Goal: Complete application form: Complete application form

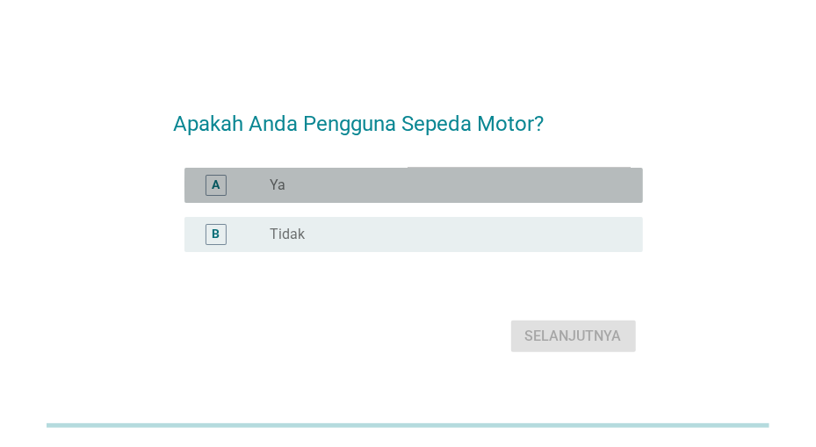
click at [292, 182] on div "radio_button_unchecked Ya" at bounding box center [442, 186] width 344 height 18
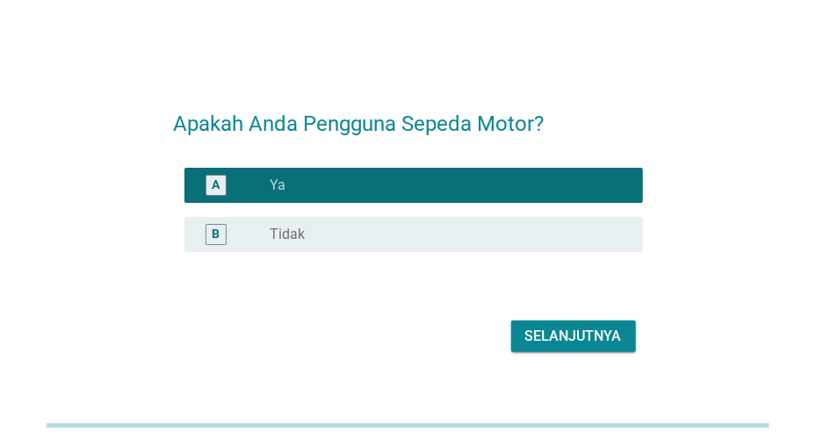
click at [562, 335] on div "Selanjutnya" at bounding box center [573, 336] width 97 height 21
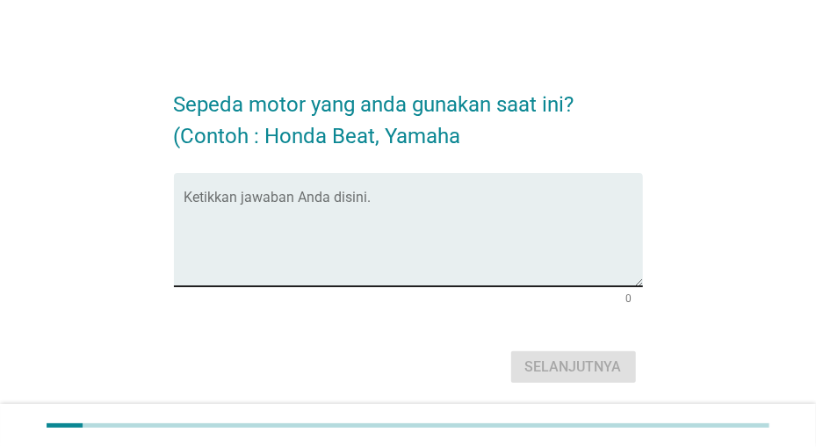
click at [503, 208] on textarea "Ketikkan jawaban Anda disini." at bounding box center [413, 240] width 458 height 92
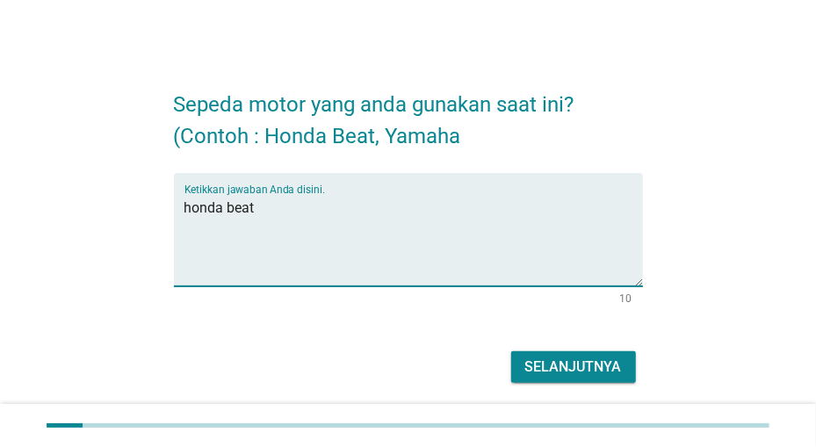
type textarea "honda beat"
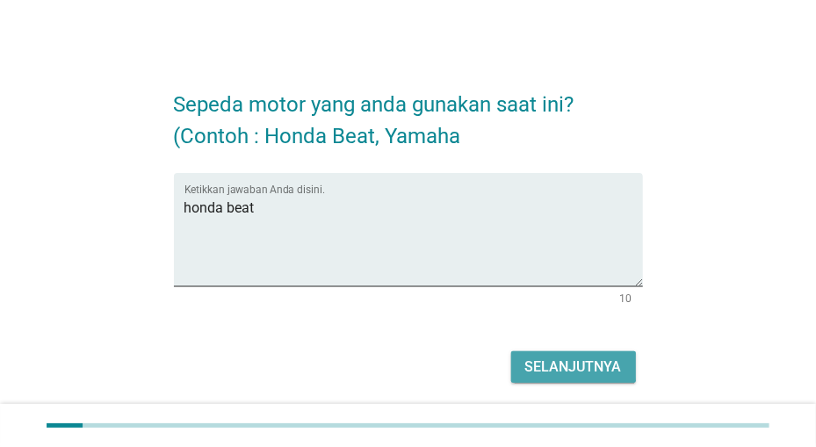
click at [523, 383] on button "Selanjutnya" at bounding box center [573, 367] width 125 height 32
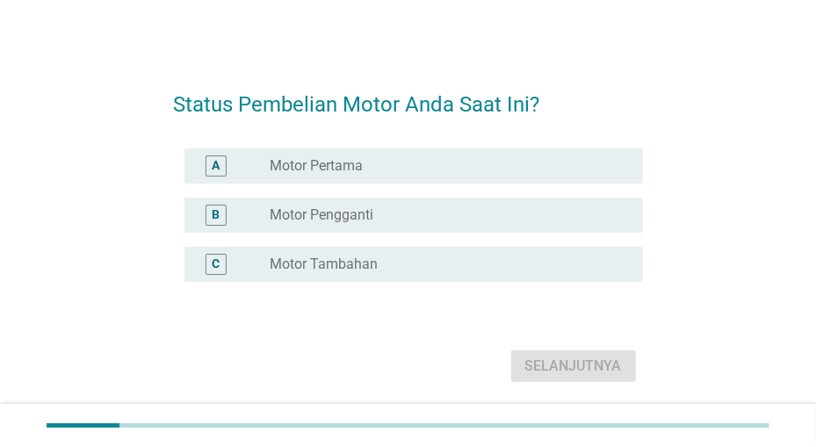
click at [496, 217] on div "radio_button_unchecked Motor Pengganti" at bounding box center [442, 215] width 344 height 18
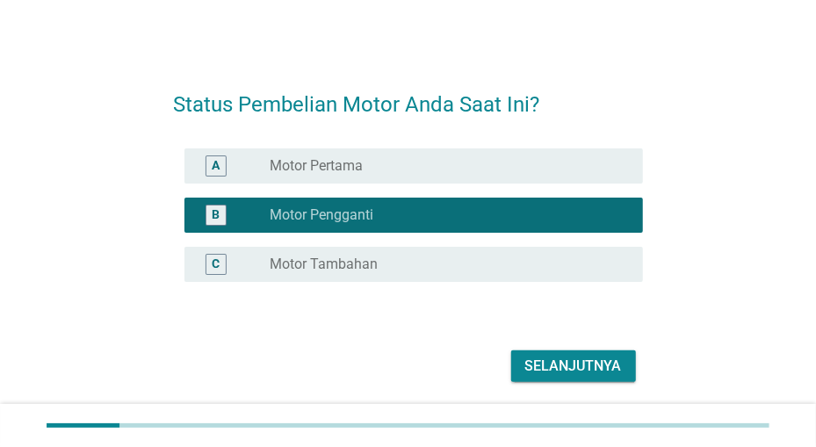
click at [543, 367] on div "Selanjutnya" at bounding box center [573, 366] width 97 height 21
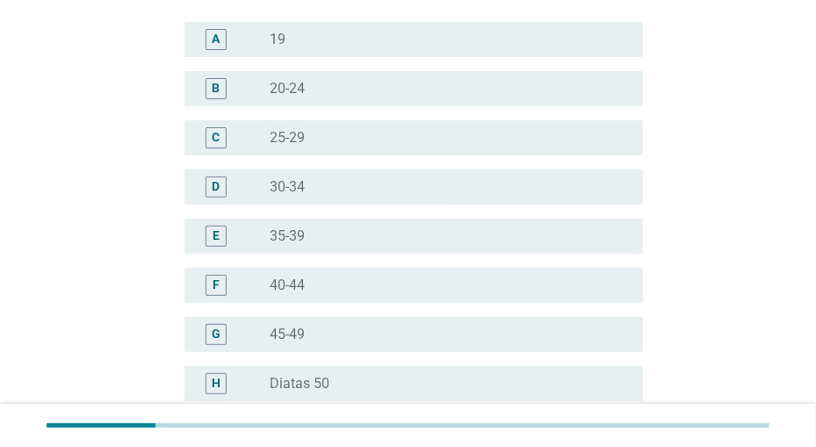
scroll to position [183, 0]
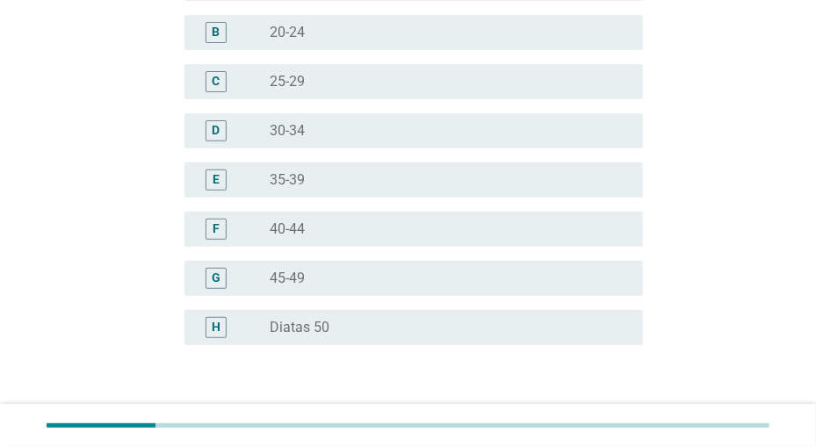
click at [542, 333] on div "radio_button_unchecked Diatas 50" at bounding box center [442, 328] width 344 height 18
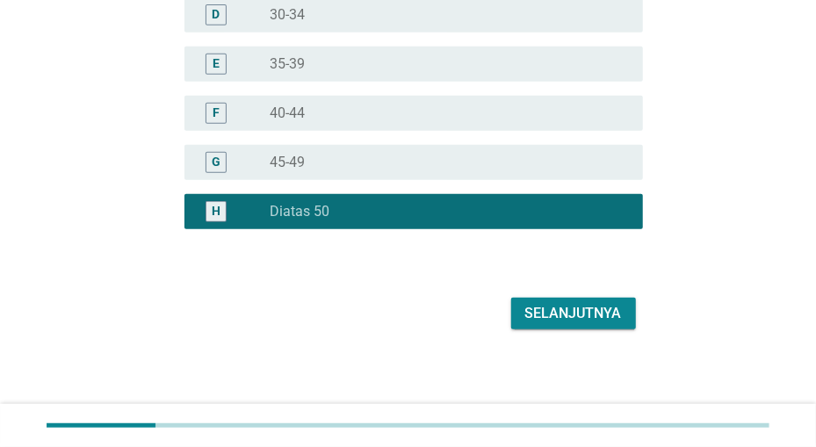
scroll to position [299, 0]
click at [522, 117] on div "radio_button_unchecked 40-44" at bounding box center [442, 114] width 344 height 18
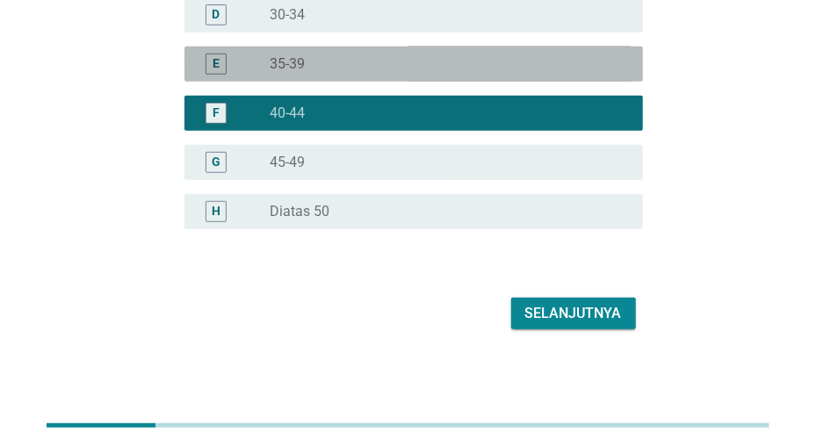
click at [515, 59] on div "radio_button_unchecked 35-39" at bounding box center [442, 64] width 344 height 18
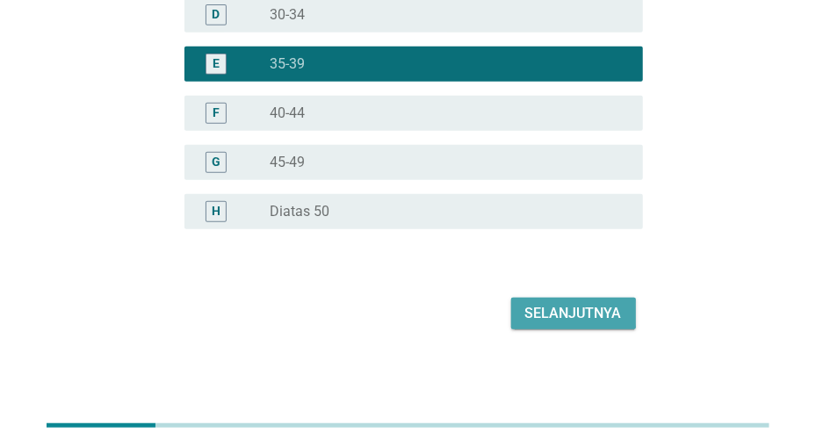
click at [554, 308] on div "Selanjutnya" at bounding box center [573, 313] width 97 height 21
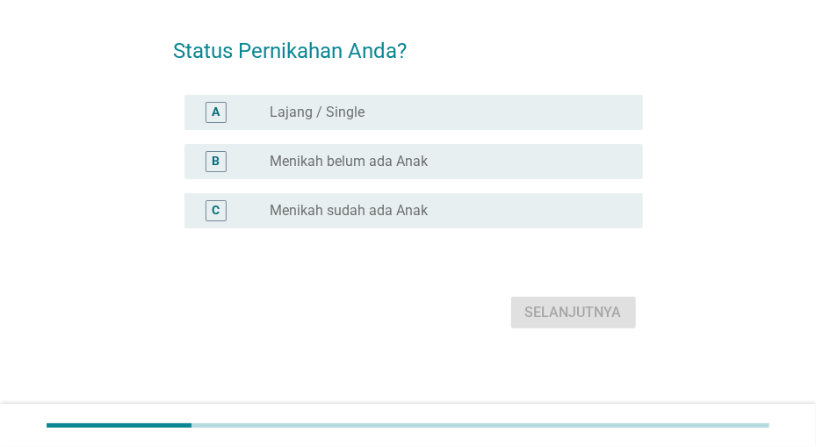
scroll to position [0, 0]
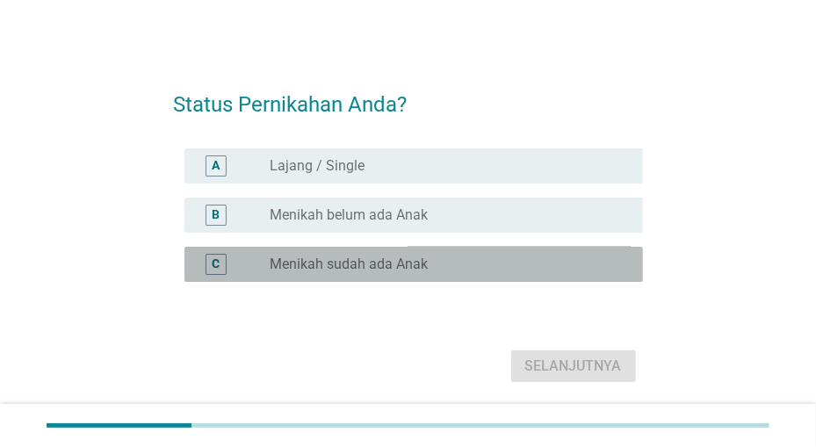
click at [459, 258] on div "radio_button_unchecked Menikah sudah ada Anak" at bounding box center [442, 265] width 344 height 18
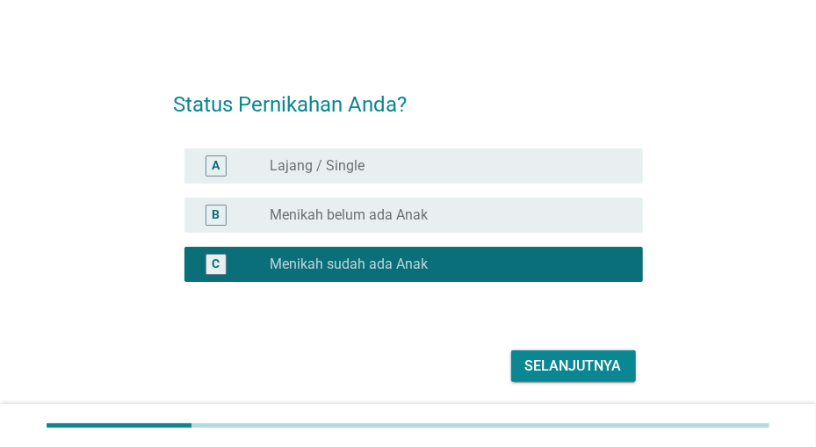
click at [552, 356] on div "Selanjutnya" at bounding box center [573, 366] width 97 height 21
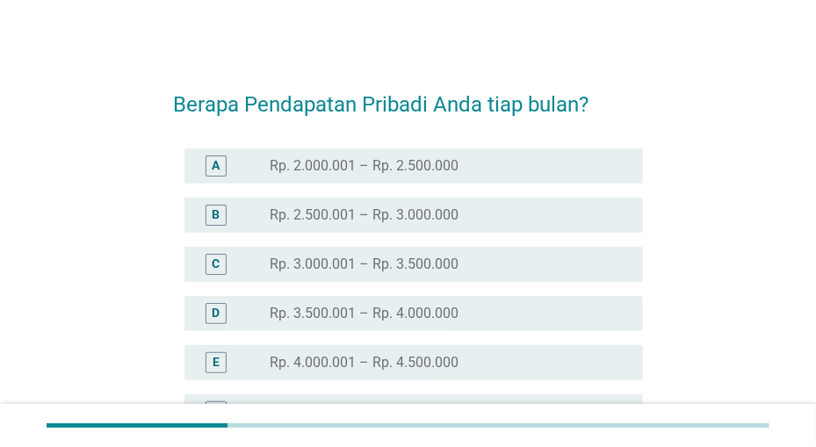
click at [535, 296] on div "D radio_button_unchecked Rp. 3.500.001 – Rp. 4.000.000" at bounding box center [413, 313] width 458 height 35
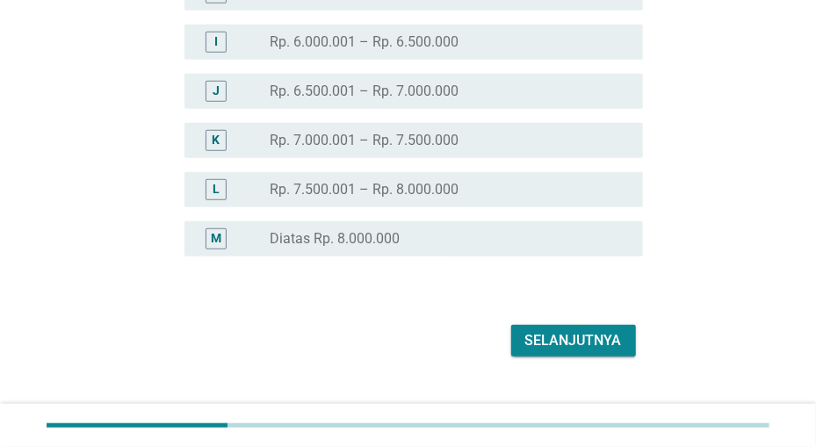
scroll to position [544, 0]
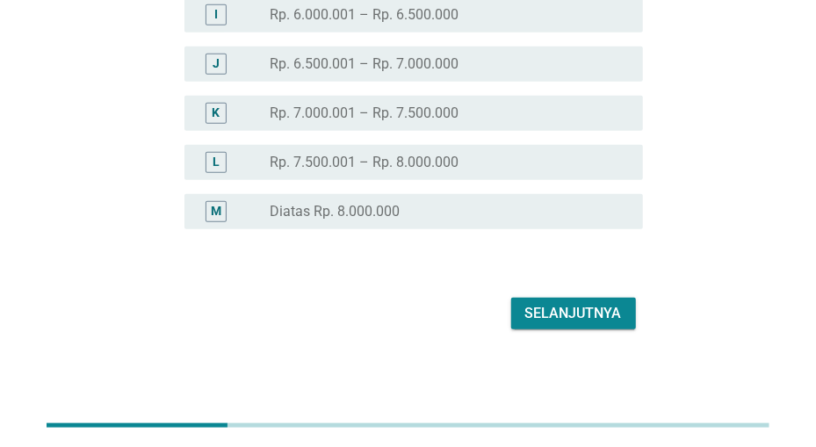
click at [543, 317] on div "Selanjutnya" at bounding box center [573, 313] width 97 height 21
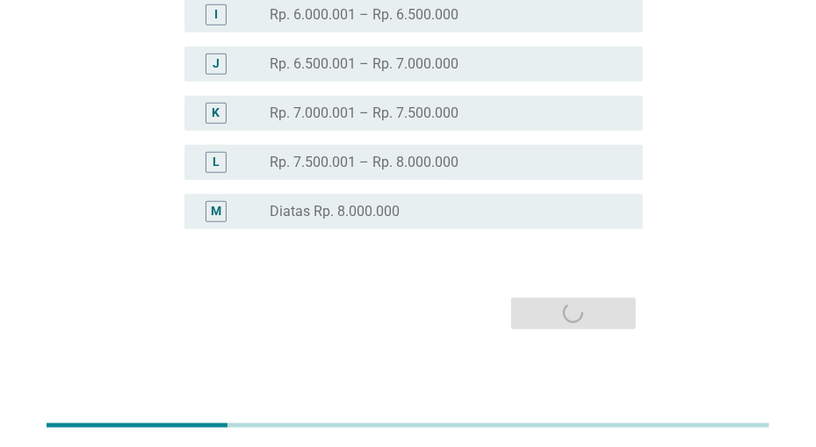
scroll to position [0, 0]
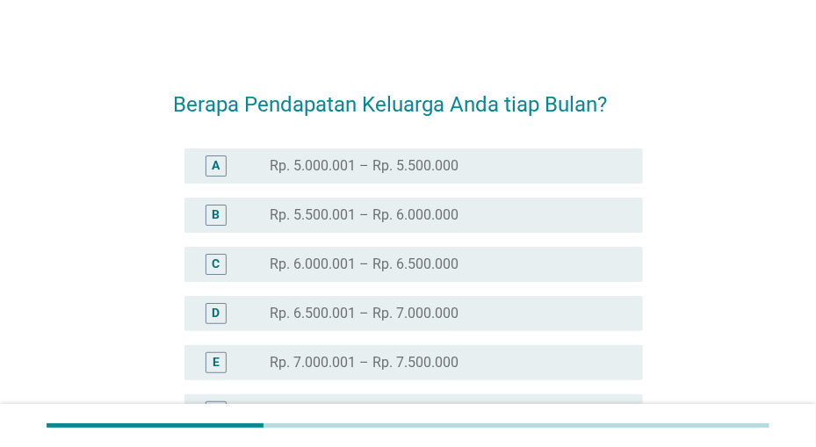
click at [543, 306] on div "radio_button_unchecked Rp. 6.500.001 – Rp. 7.000.000" at bounding box center [442, 314] width 344 height 18
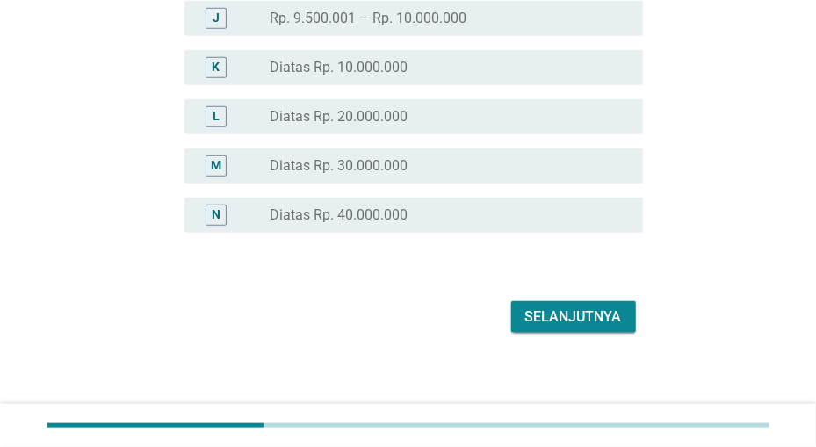
scroll to position [594, 0]
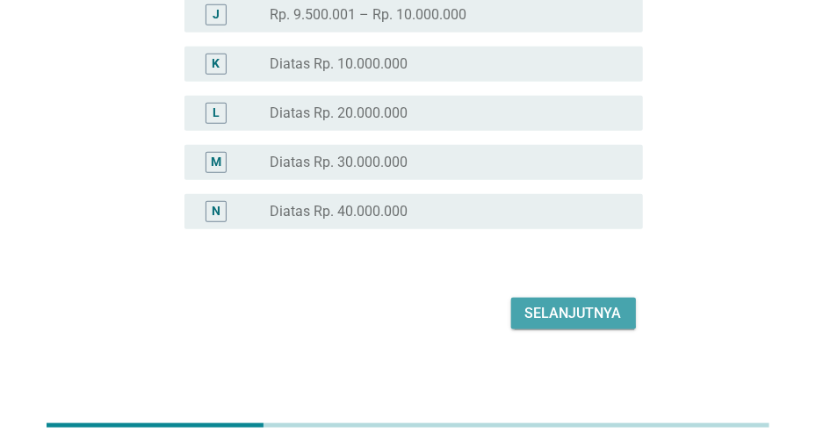
click at [577, 307] on div "Selanjutnya" at bounding box center [573, 313] width 97 height 21
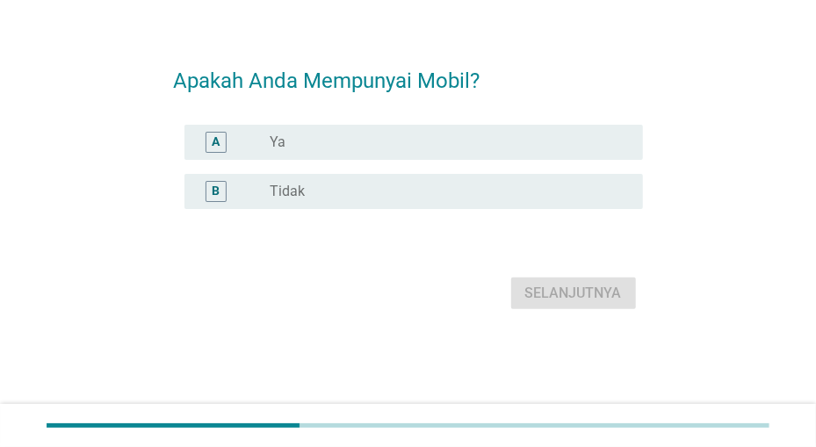
scroll to position [0, 0]
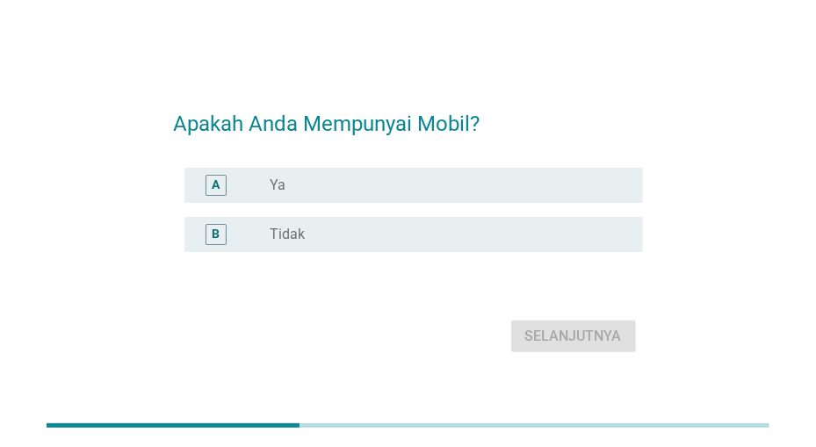
click at [537, 199] on div "A radio_button_unchecked Ya" at bounding box center [413, 185] width 458 height 35
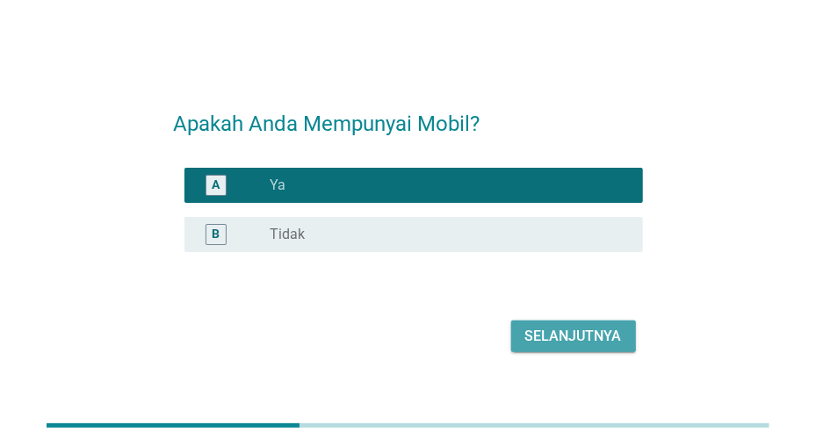
click at [538, 332] on div "Selanjutnya" at bounding box center [573, 336] width 97 height 21
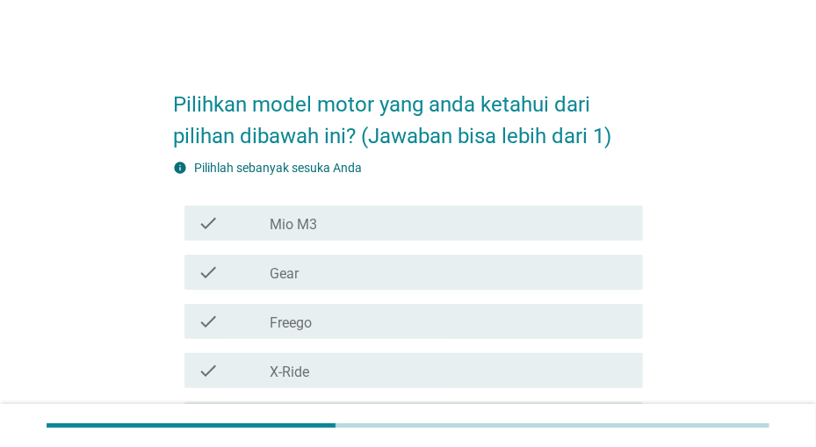
click at [538, 225] on div "check_box_outline_blank Mio M3" at bounding box center [449, 223] width 358 height 21
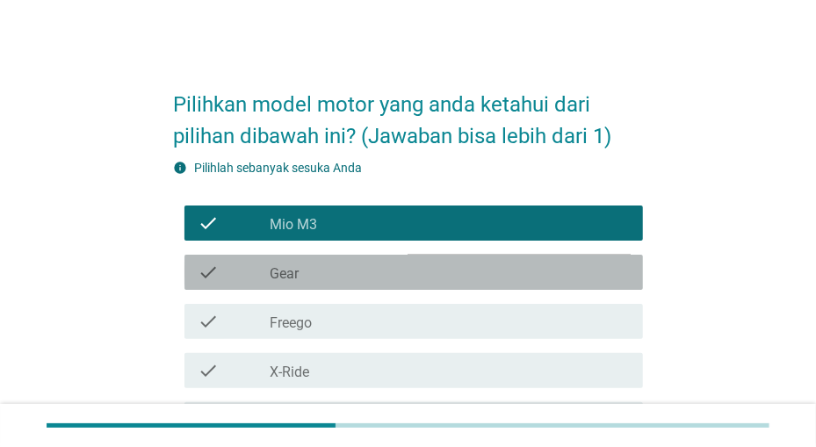
click at [515, 277] on div "check_box_outline_blank Gear" at bounding box center [449, 272] width 358 height 21
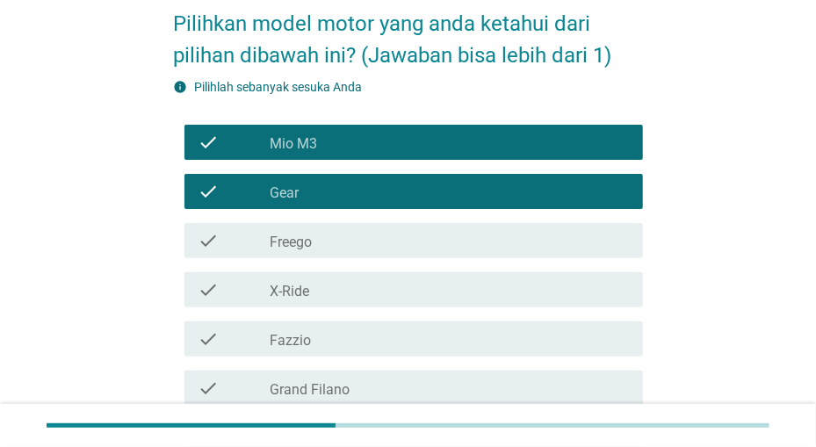
scroll to position [183, 0]
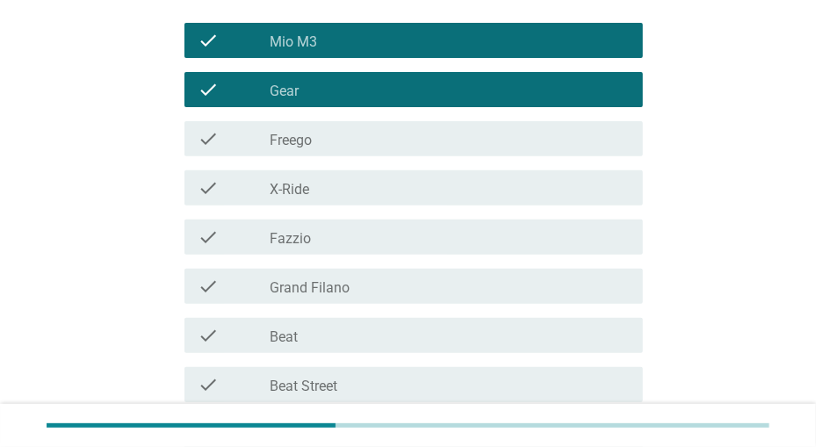
click at [518, 191] on div "check_box_outline_blank X-Ride" at bounding box center [449, 187] width 358 height 21
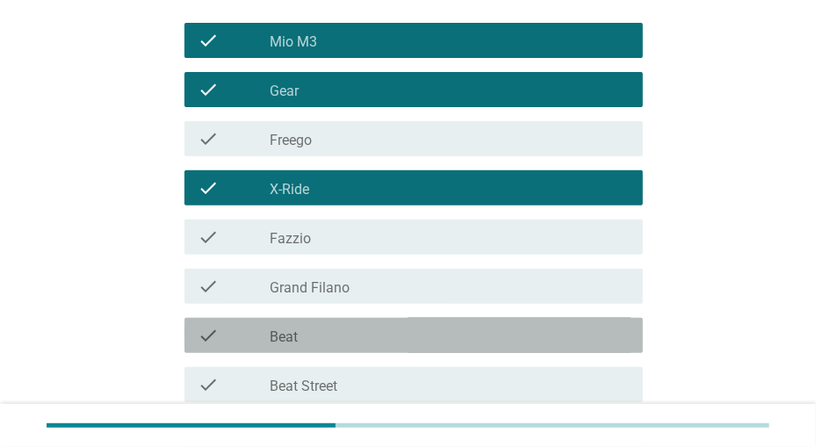
click at [496, 328] on div "check_box_outline_blank Beat" at bounding box center [449, 335] width 358 height 21
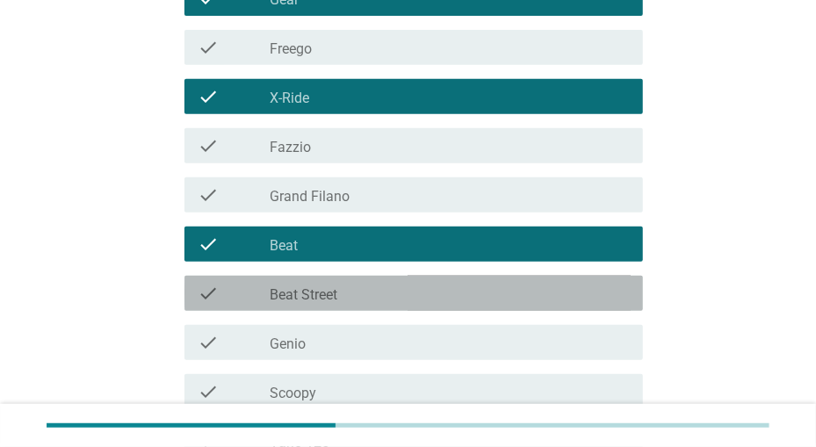
click at [500, 305] on div "check check_box_outline_blank Beat Street" at bounding box center [413, 293] width 458 height 35
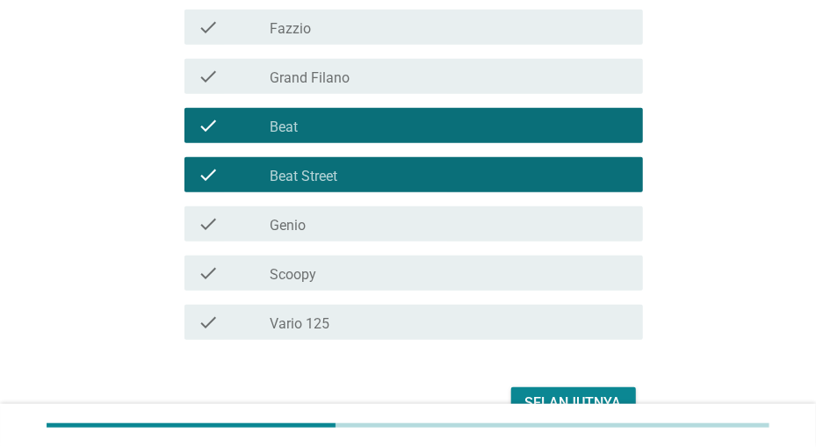
scroll to position [365, 0]
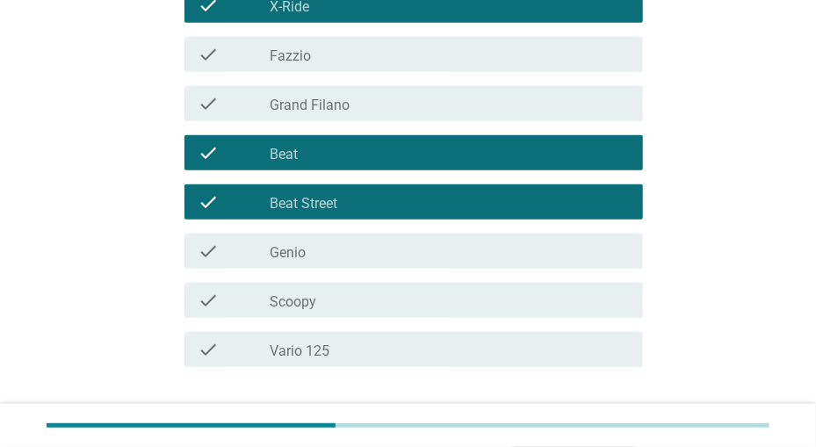
click at [487, 257] on div "check_box_outline_blank Genio" at bounding box center [449, 251] width 358 height 21
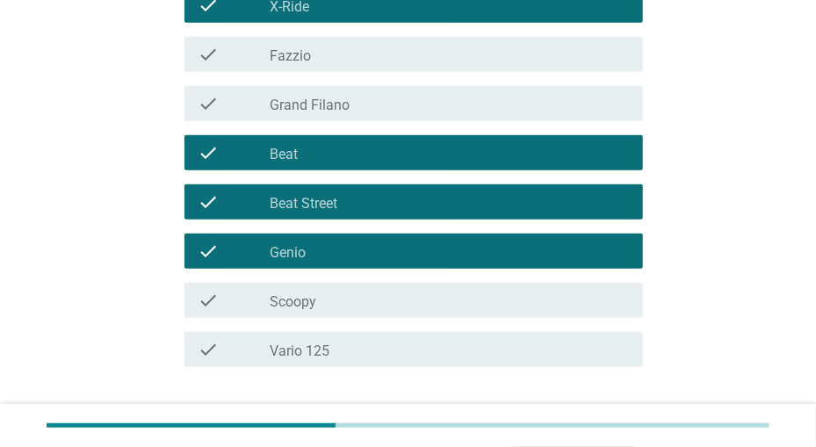
click at [474, 297] on div "check_box_outline_blank Scoopy" at bounding box center [449, 300] width 358 height 21
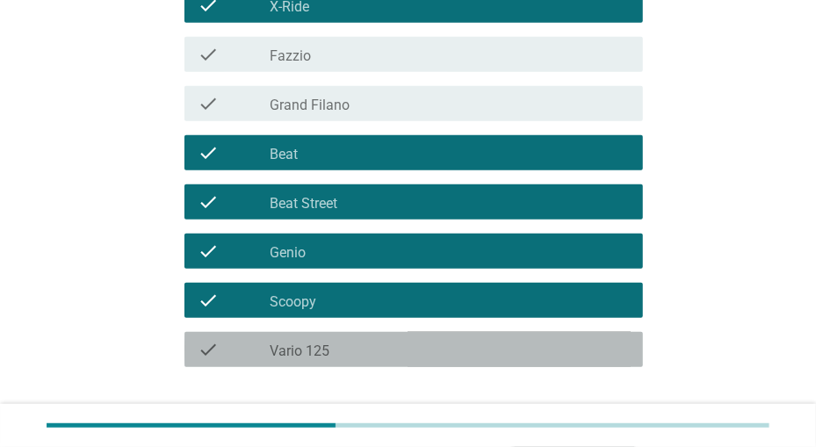
click at [458, 348] on div "check_box_outline_blank Vario 125" at bounding box center [449, 349] width 358 height 21
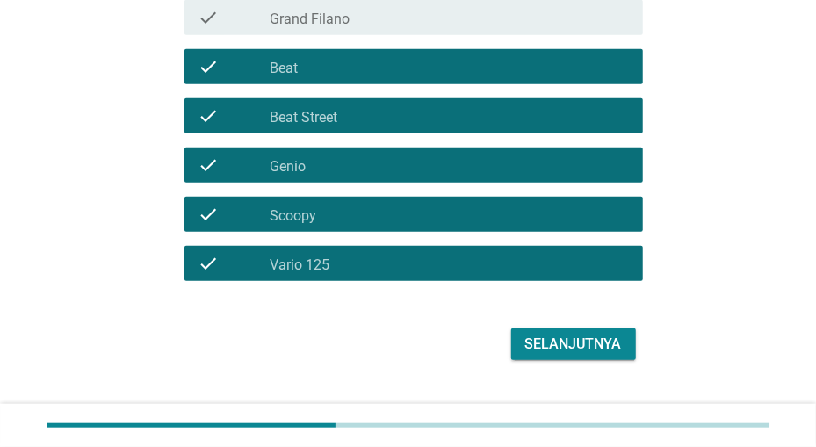
scroll to position [483, 0]
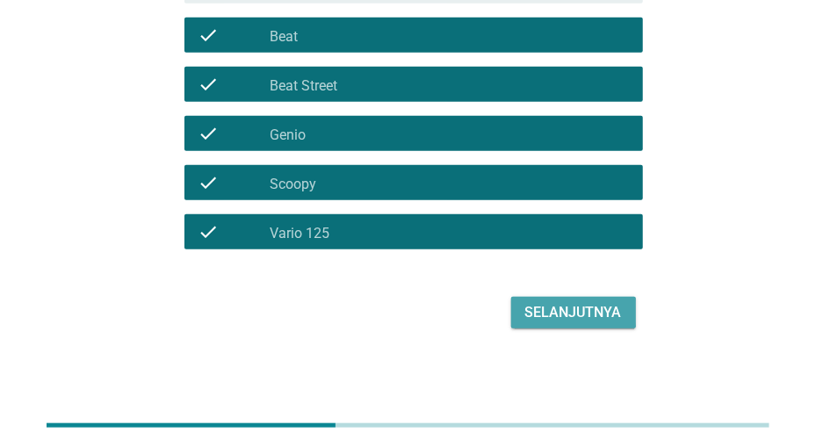
click at [559, 308] on div "Selanjutnya" at bounding box center [573, 312] width 97 height 21
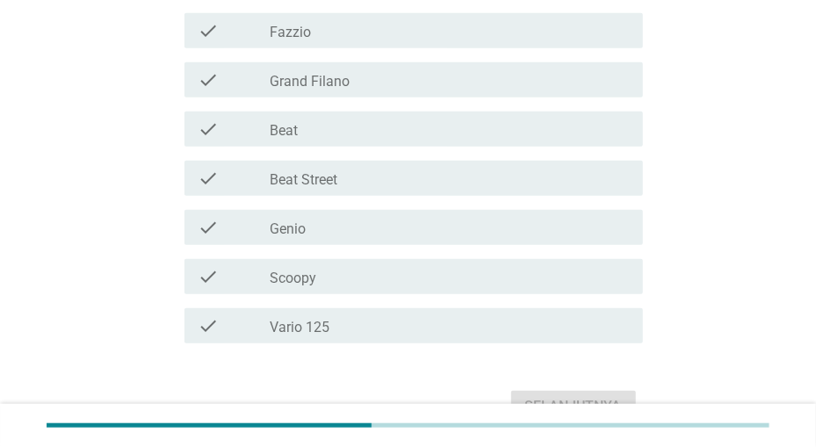
scroll to position [548, 0]
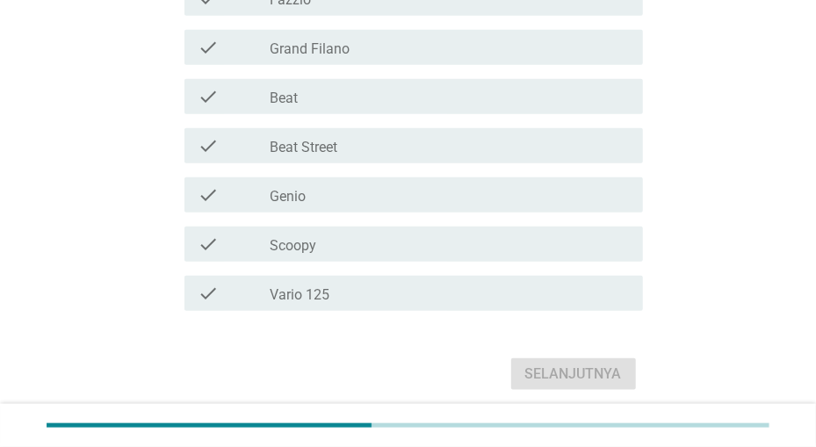
click at [556, 252] on div "check_box_outline_blank Scoopy" at bounding box center [449, 244] width 358 height 21
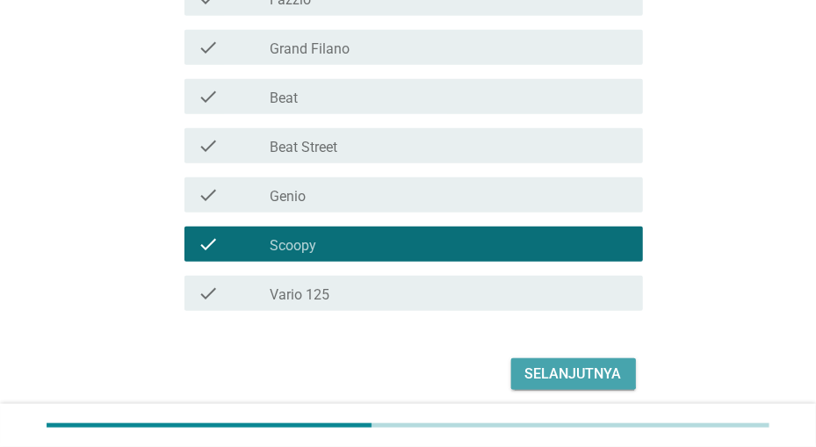
click at [546, 371] on div "Selanjutnya" at bounding box center [573, 374] width 97 height 21
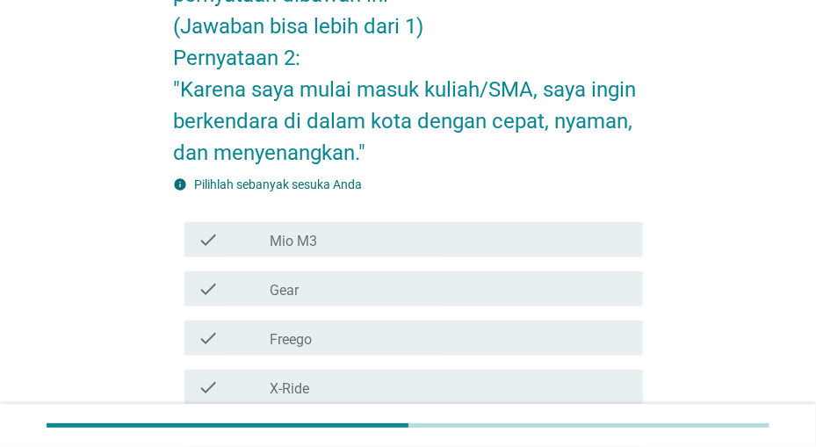
scroll to position [183, 0]
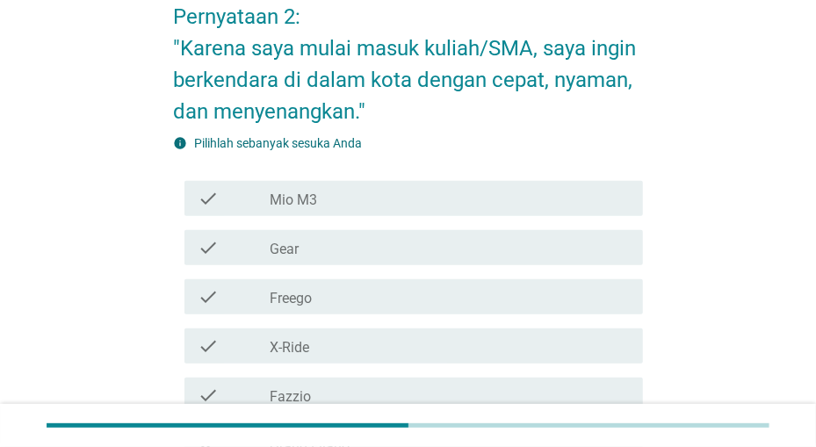
click at [546, 297] on div "check_box_outline_blank Freego" at bounding box center [449, 296] width 358 height 21
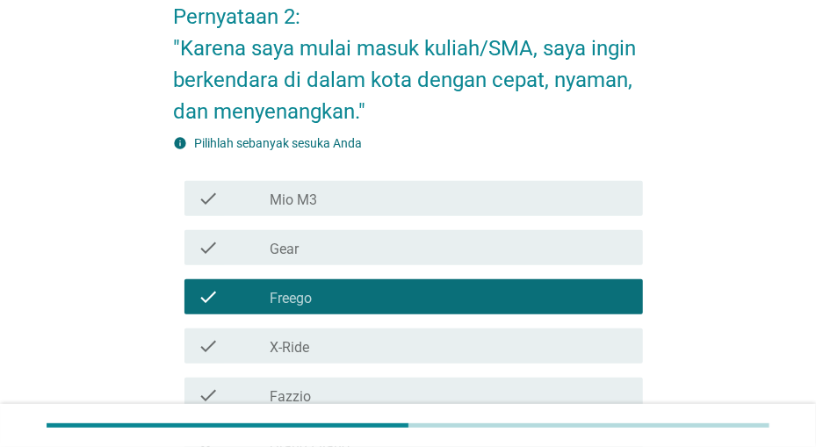
click at [532, 347] on div "check_box_outline_blank X-Ride" at bounding box center [449, 345] width 358 height 21
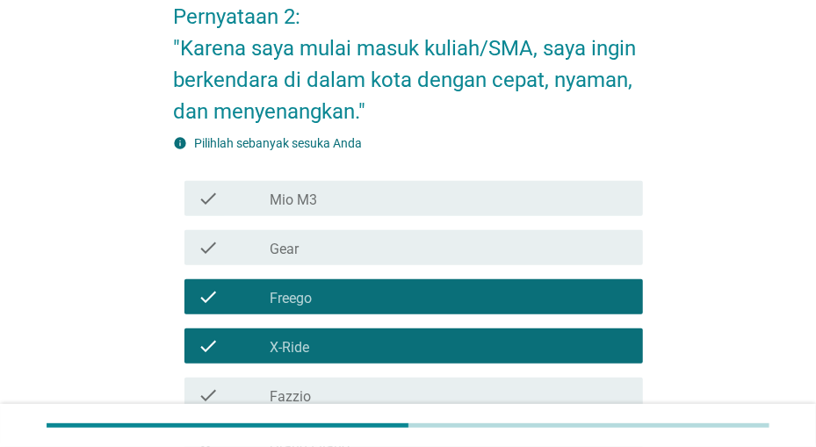
scroll to position [365, 0]
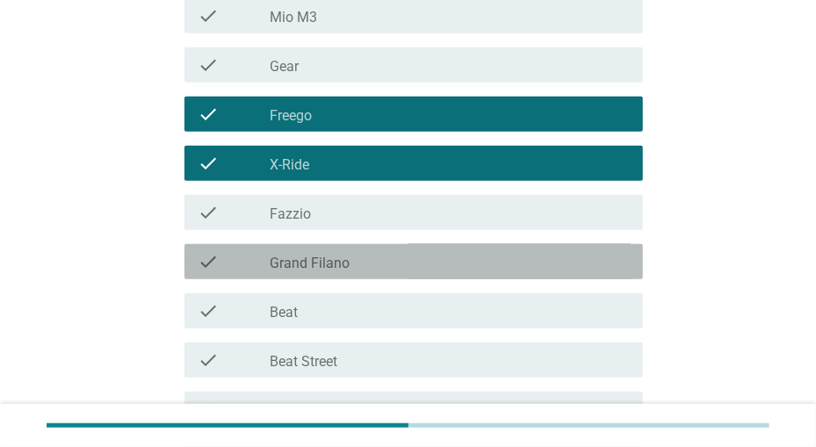
click at [529, 268] on div "check_box_outline_blank Grand Filano" at bounding box center [449, 261] width 358 height 21
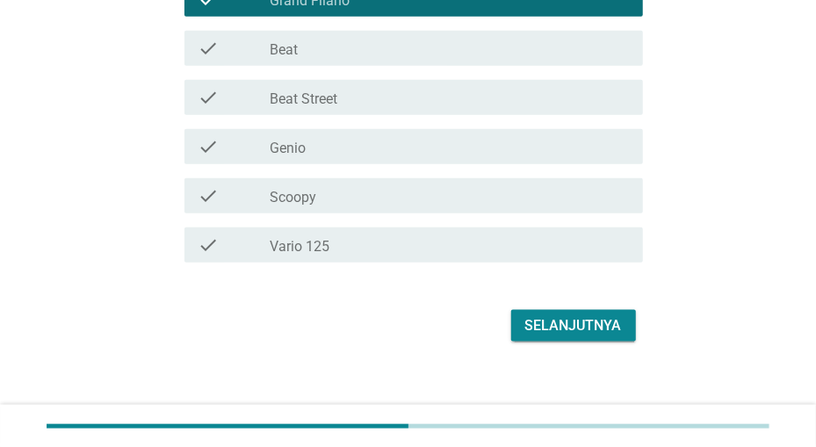
scroll to position [639, 0]
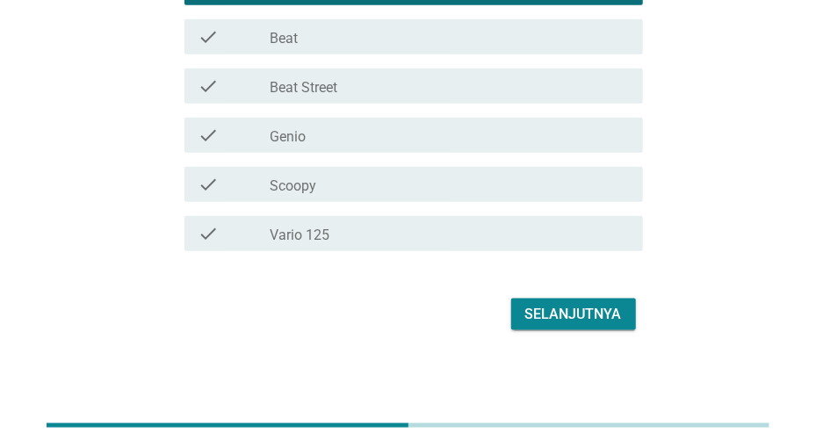
click at [551, 307] on div "Selanjutnya" at bounding box center [573, 314] width 97 height 21
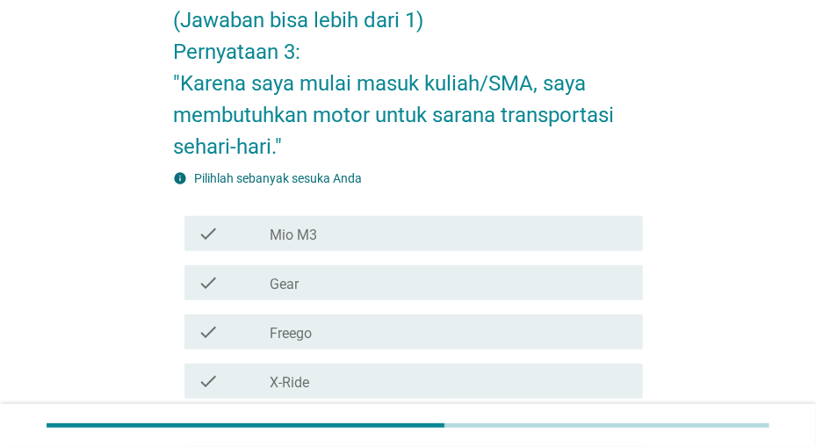
scroll to position [183, 0]
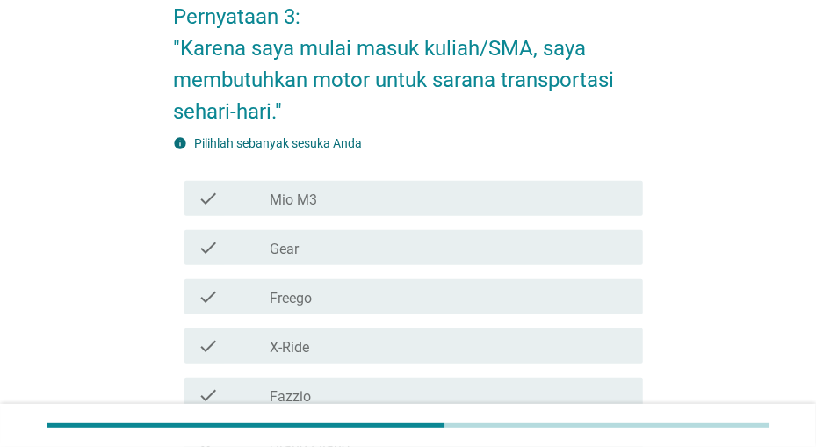
click at [542, 210] on div "check check_box_outline_blank Mio M3" at bounding box center [413, 198] width 458 height 35
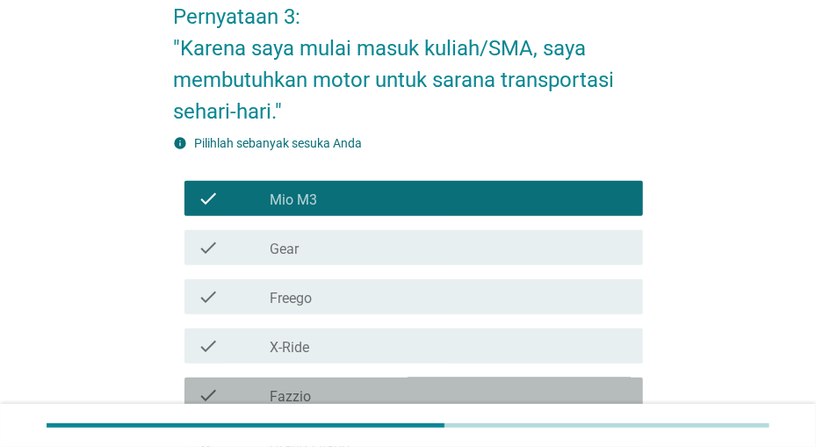
click at [501, 394] on div "check_box_outline_blank Fazzio" at bounding box center [449, 395] width 358 height 21
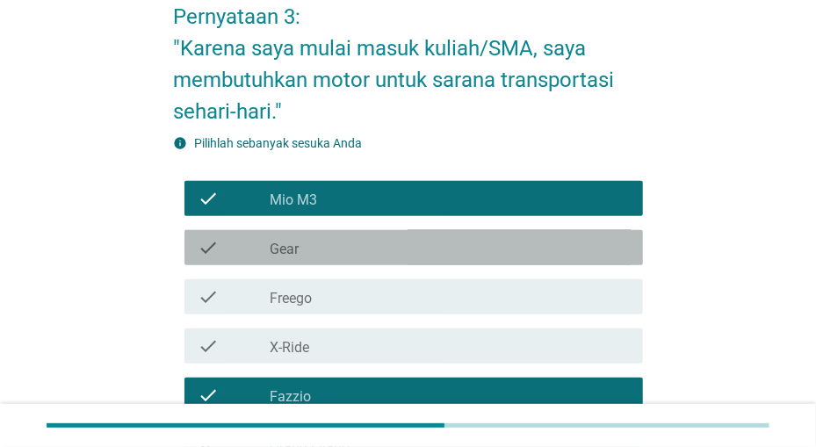
click at [517, 242] on div "check_box_outline_blank Gear" at bounding box center [449, 247] width 358 height 21
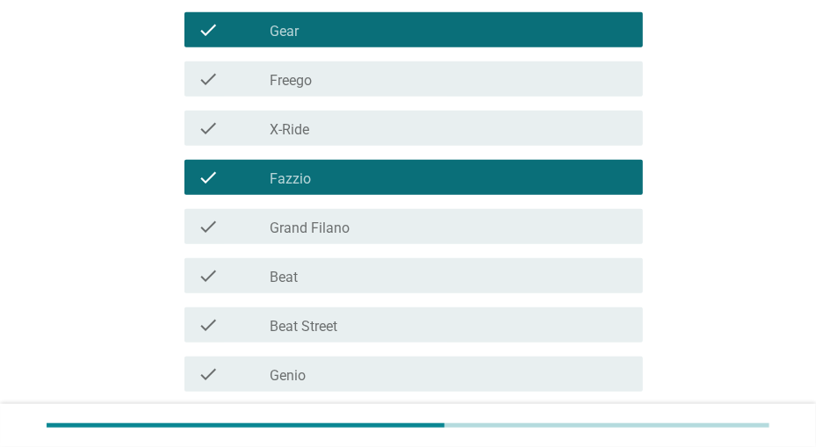
scroll to position [457, 0]
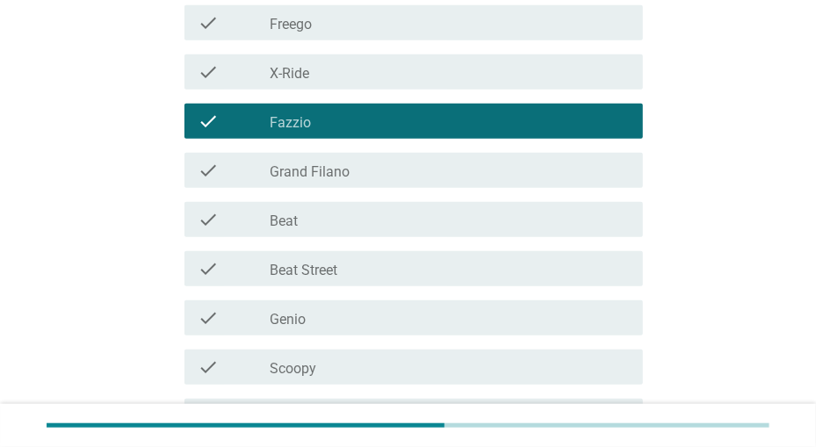
click at [516, 260] on div "check_box_outline_blank Beat Street" at bounding box center [449, 268] width 358 height 21
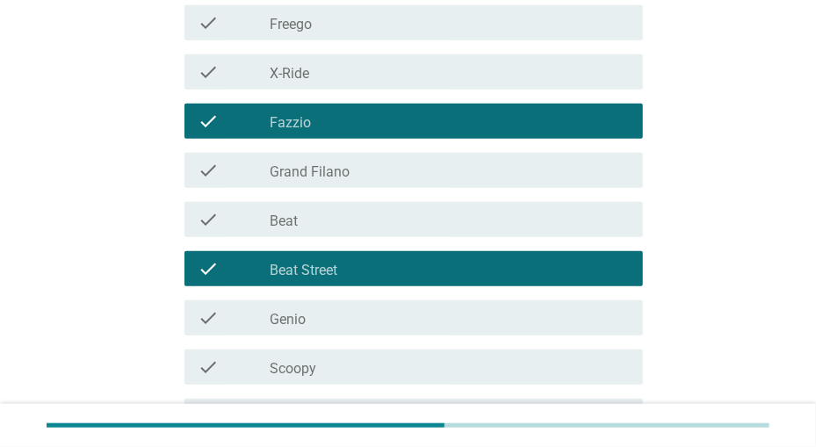
scroll to position [639, 0]
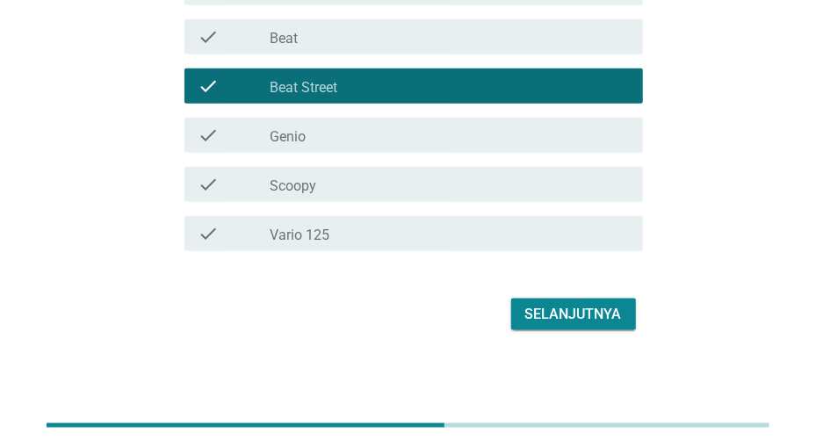
click at [523, 185] on div "check_box_outline_blank Scoopy" at bounding box center [449, 184] width 358 height 21
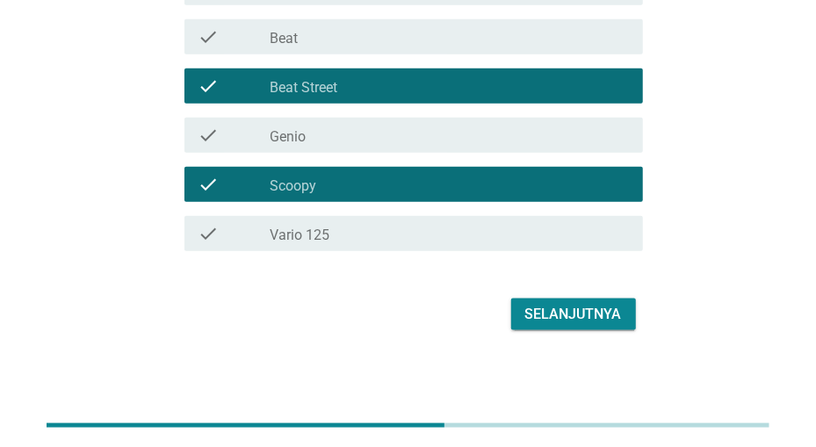
click at [512, 224] on div "check_box_outline_blank Vario 125" at bounding box center [449, 233] width 358 height 21
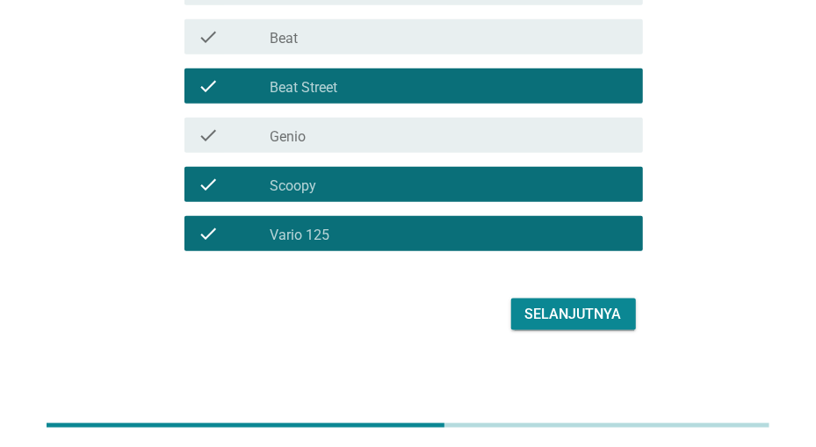
click at [557, 312] on div "Selanjutnya" at bounding box center [573, 314] width 97 height 21
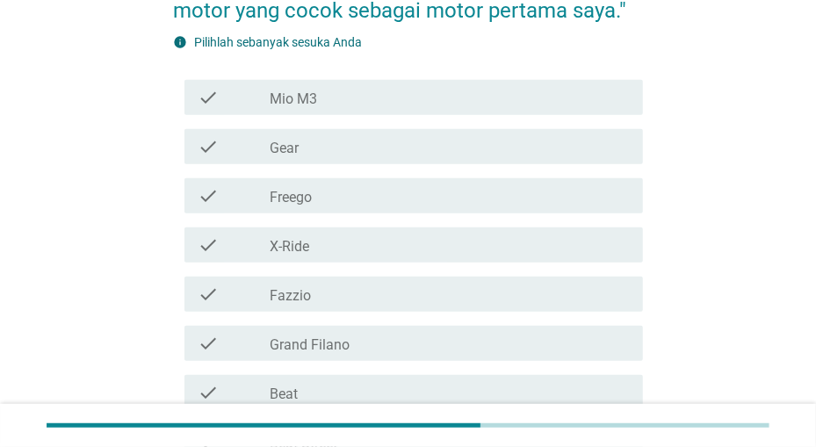
scroll to position [274, 0]
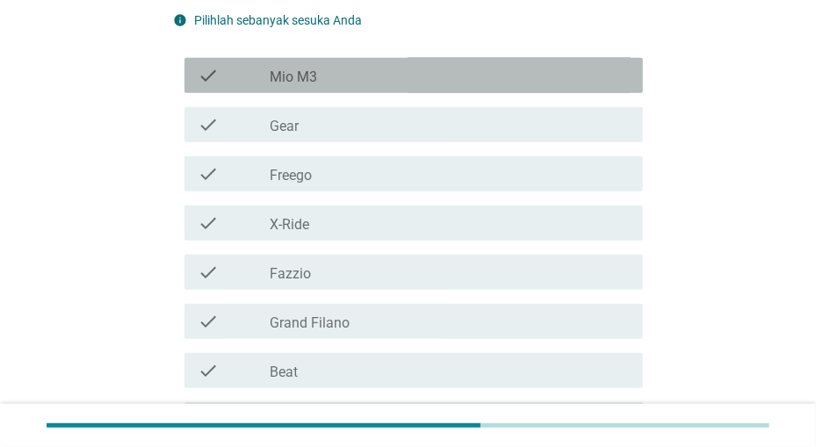
click at [525, 87] on div "check check_box_outline_blank Mio M3" at bounding box center [413, 75] width 458 height 35
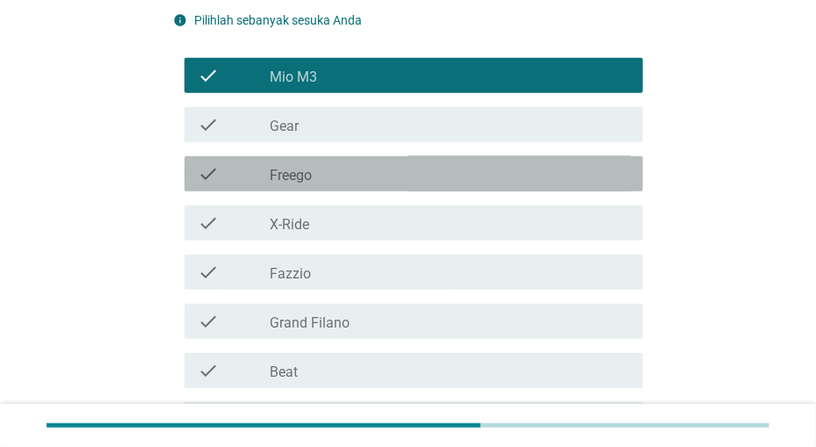
click at [505, 168] on div "check_box_outline_blank Freego" at bounding box center [449, 173] width 358 height 21
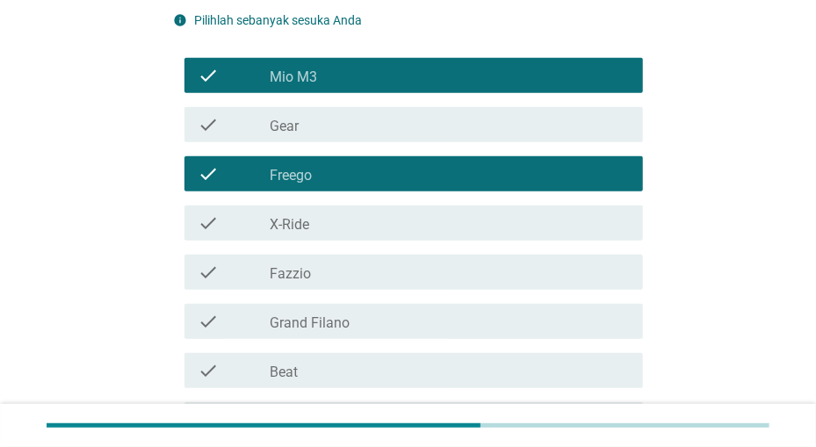
click at [486, 278] on div "check_box_outline_blank Fazzio" at bounding box center [449, 272] width 358 height 21
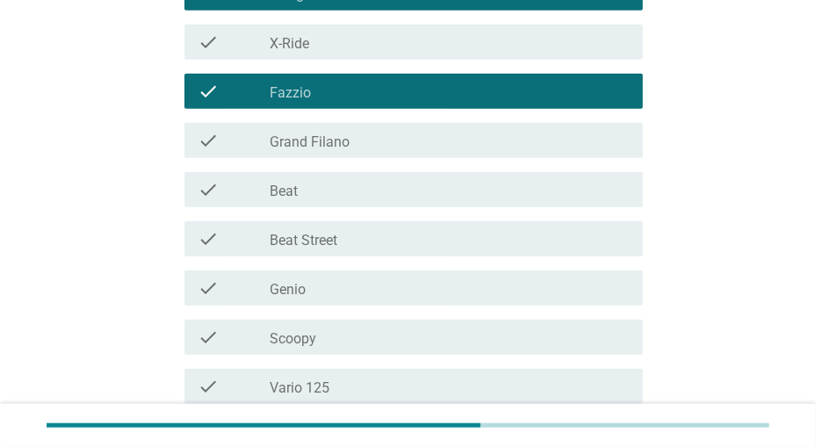
scroll to position [457, 0]
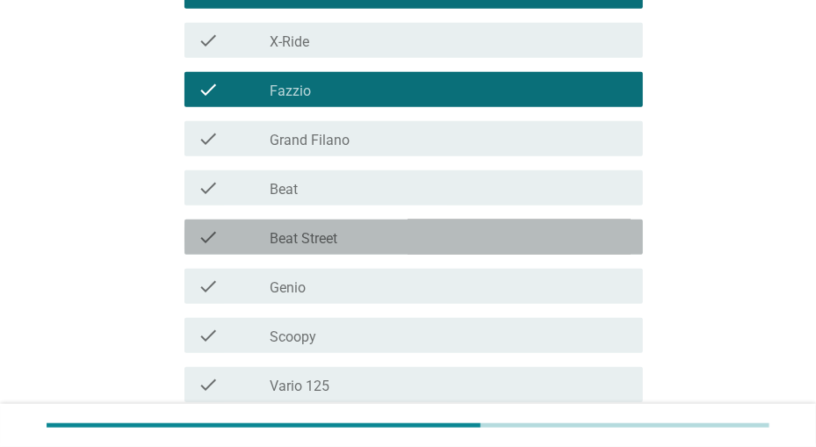
click at [466, 230] on div "check_box_outline_blank Beat Street" at bounding box center [449, 237] width 358 height 21
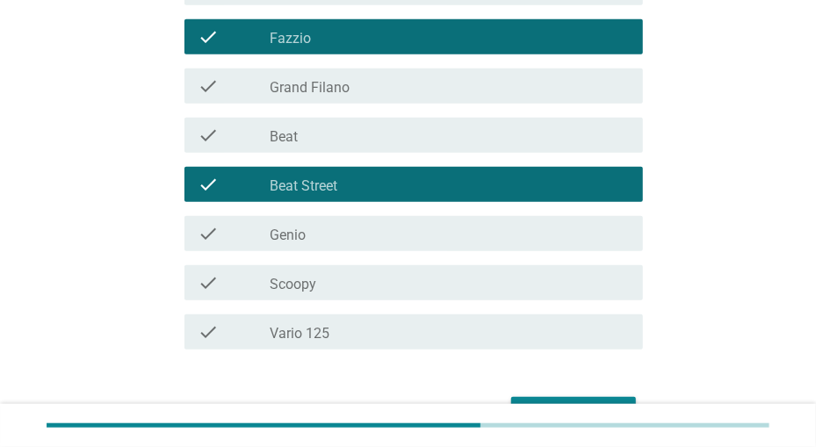
scroll to position [548, 0]
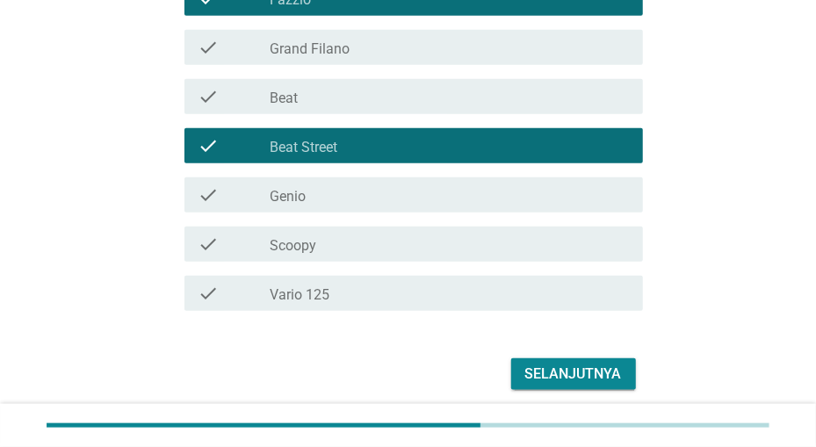
click at [453, 284] on div "check_box_outline_blank Vario 125" at bounding box center [449, 293] width 358 height 21
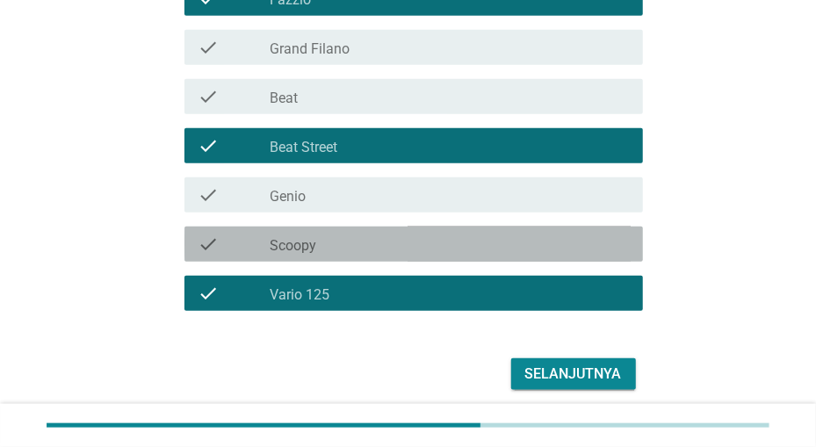
click at [468, 241] on div "check_box_outline_blank Scoopy" at bounding box center [449, 244] width 358 height 21
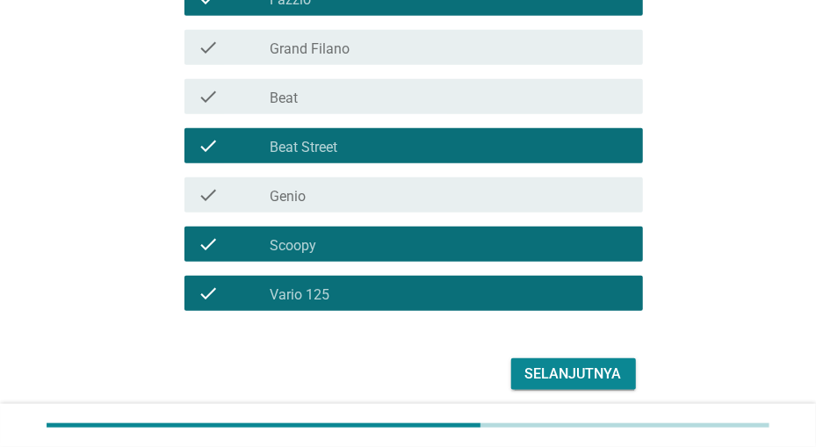
click at [551, 379] on div "Selanjutnya" at bounding box center [573, 374] width 97 height 21
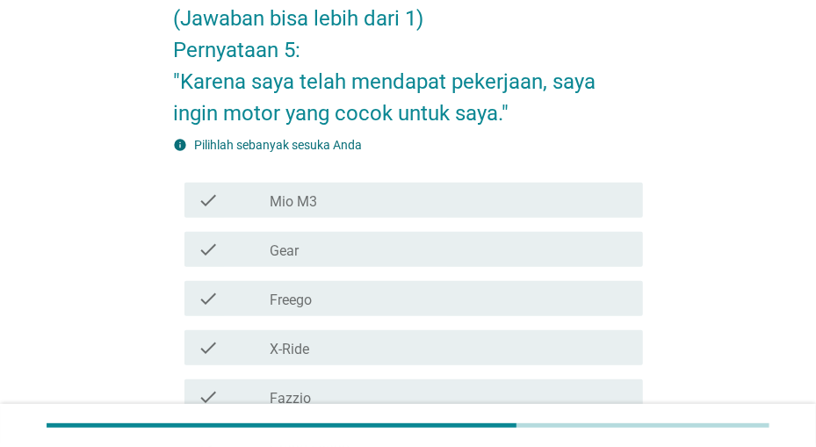
scroll to position [183, 0]
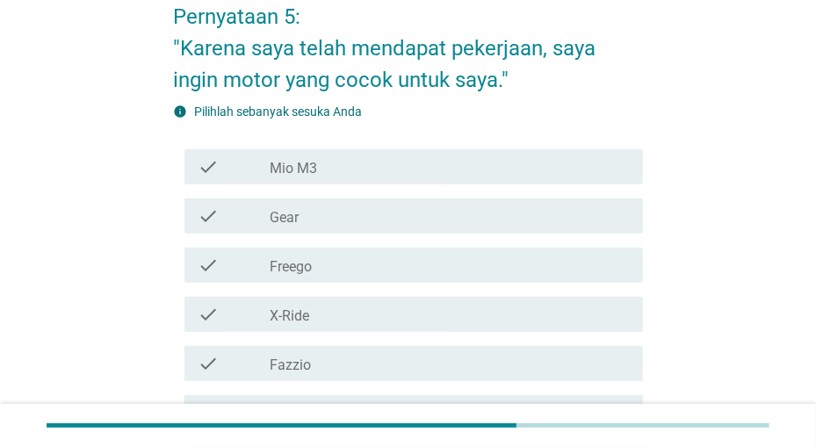
click at [506, 217] on div "check_box_outline_blank Gear" at bounding box center [449, 215] width 358 height 21
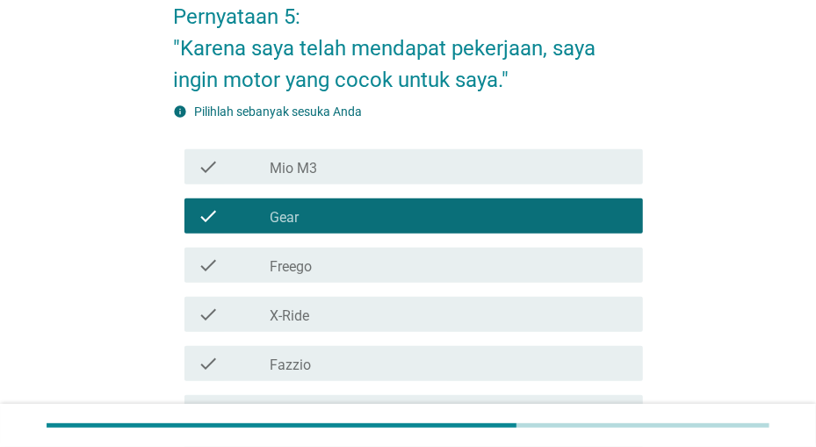
click at [501, 258] on div "check_box_outline_blank Freego" at bounding box center [449, 265] width 358 height 21
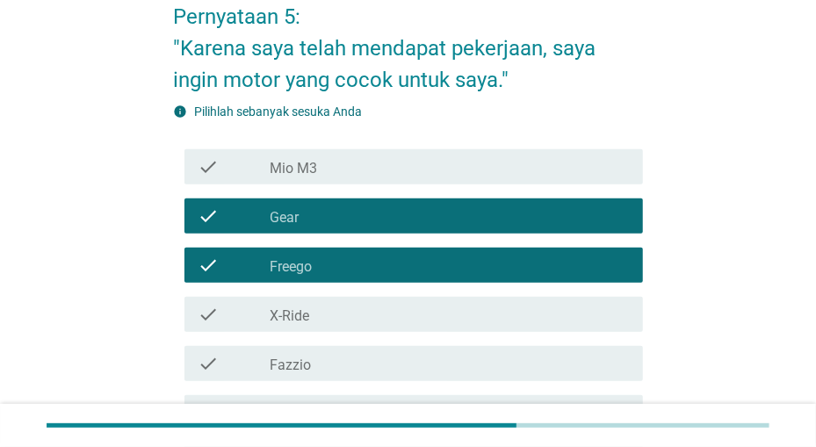
click at [482, 330] on div "check check_box_outline_blank X-Ride" at bounding box center [413, 314] width 458 height 35
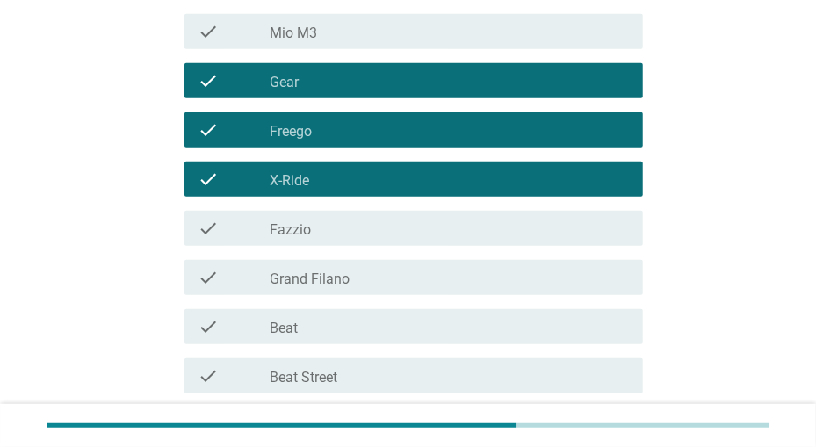
scroll to position [365, 0]
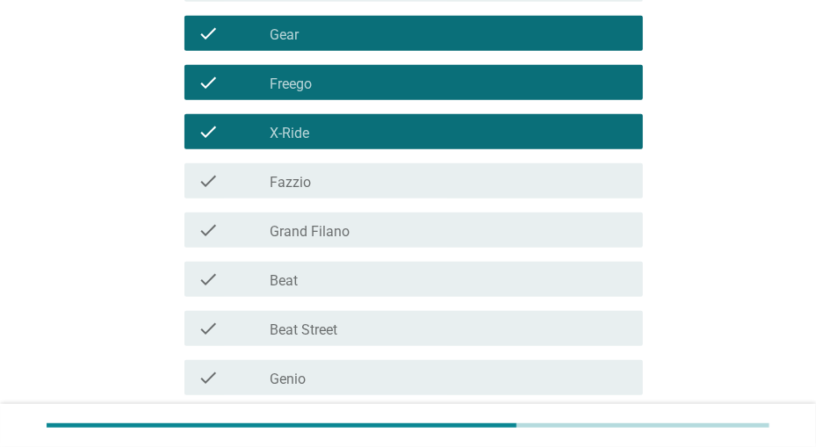
click at [482, 328] on div "check_box_outline_blank Beat Street" at bounding box center [449, 328] width 358 height 21
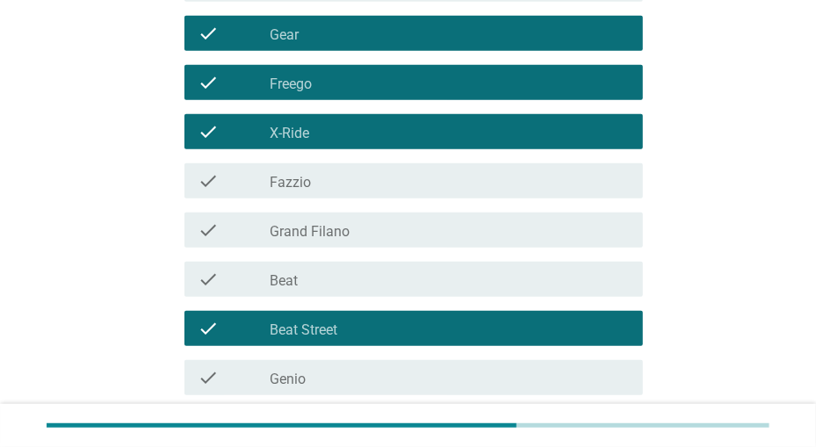
scroll to position [609, 0]
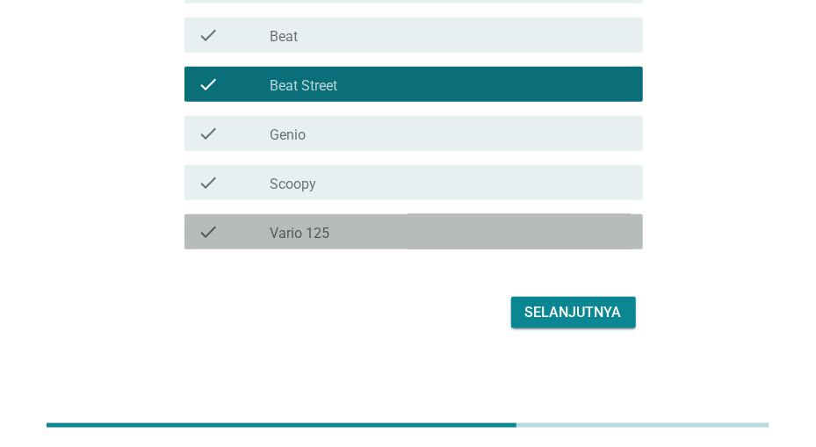
click at [499, 216] on div "check check_box_outline_blank Vario 125" at bounding box center [413, 231] width 458 height 35
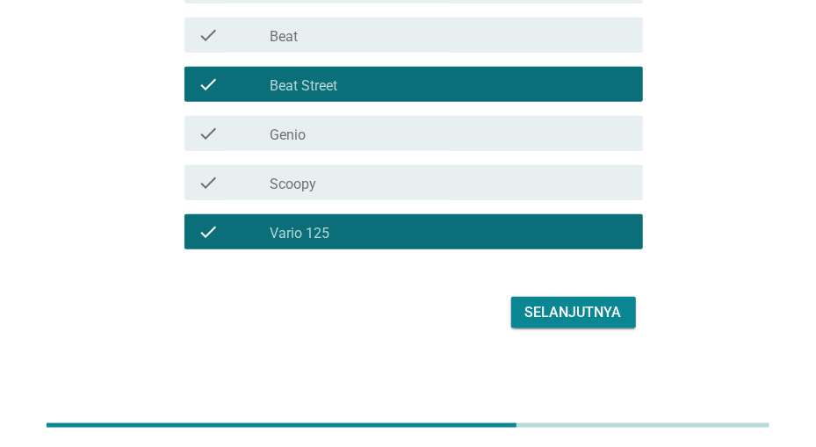
click at [541, 306] on div "Selanjutnya" at bounding box center [573, 312] width 97 height 21
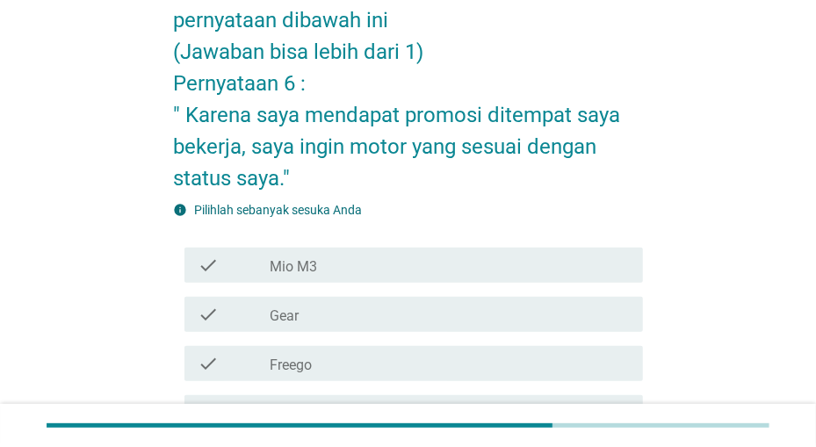
scroll to position [183, 0]
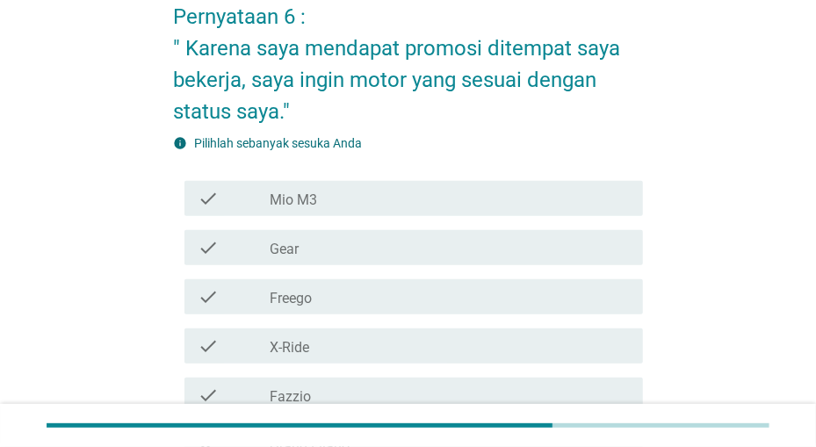
click at [540, 294] on div "check_box_outline_blank Freego" at bounding box center [449, 296] width 358 height 21
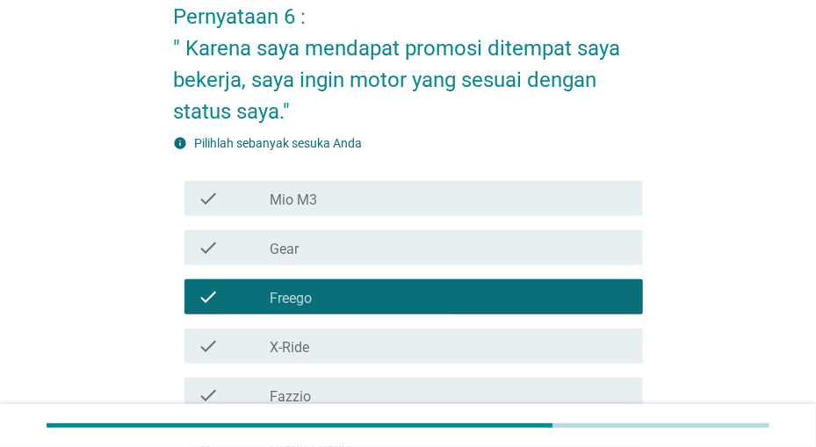
scroll to position [365, 0]
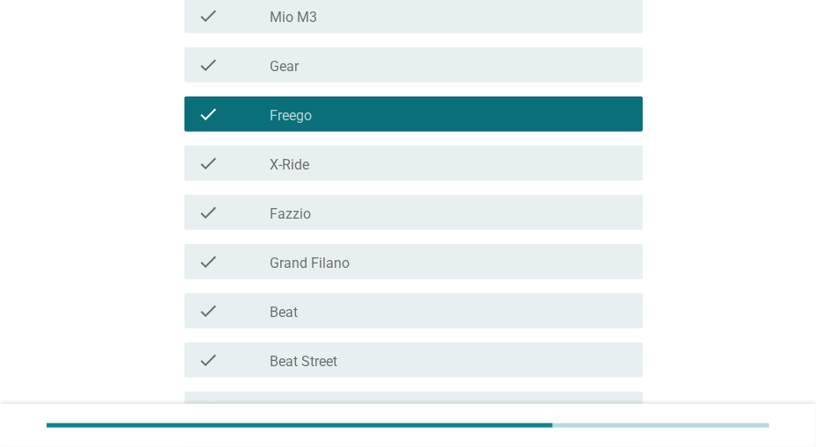
click at [540, 273] on div "check check_box_outline_blank Grand Filano" at bounding box center [413, 261] width 458 height 35
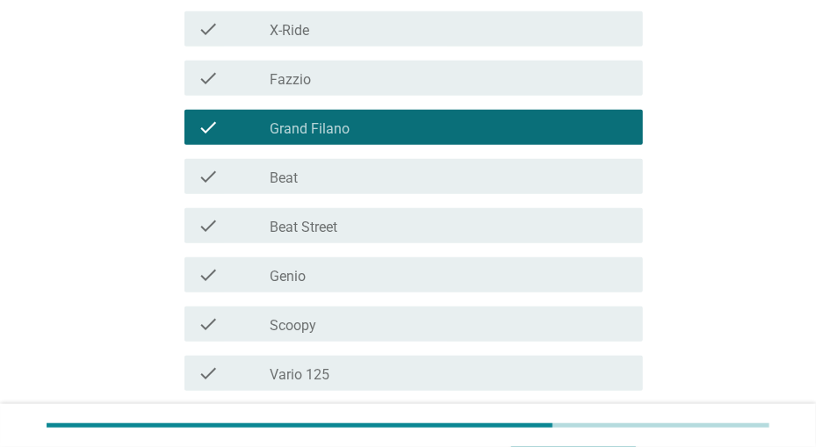
scroll to position [548, 0]
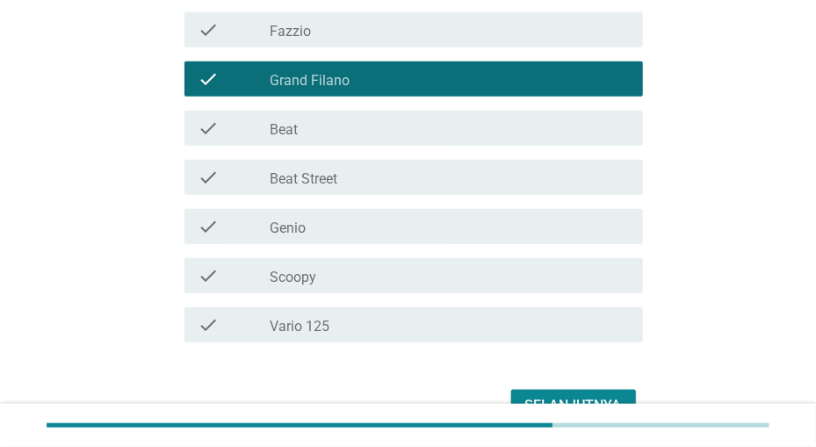
click at [542, 182] on div "check_box_outline_blank Beat Street" at bounding box center [449, 177] width 358 height 21
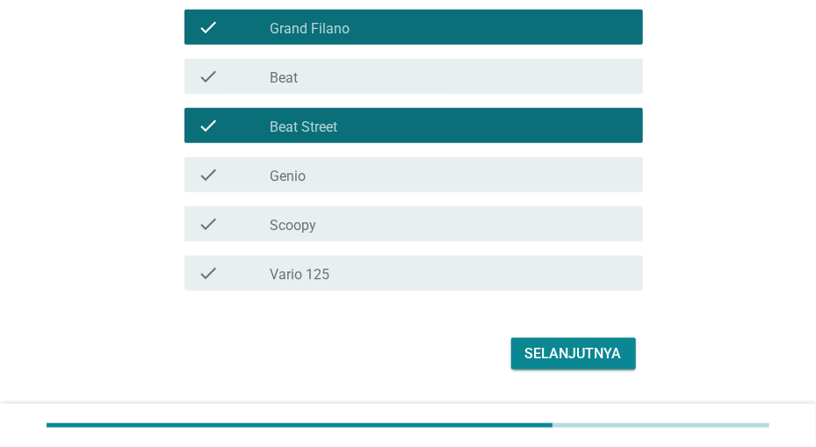
scroll to position [641, 0]
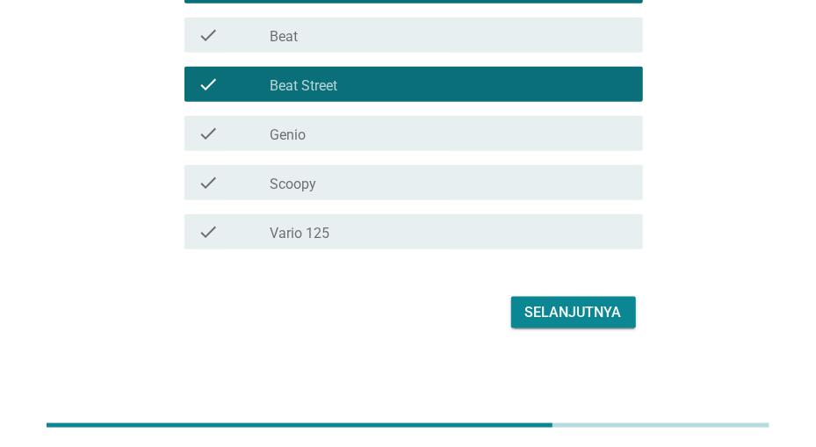
click at [540, 297] on button "Selanjutnya" at bounding box center [573, 313] width 125 height 32
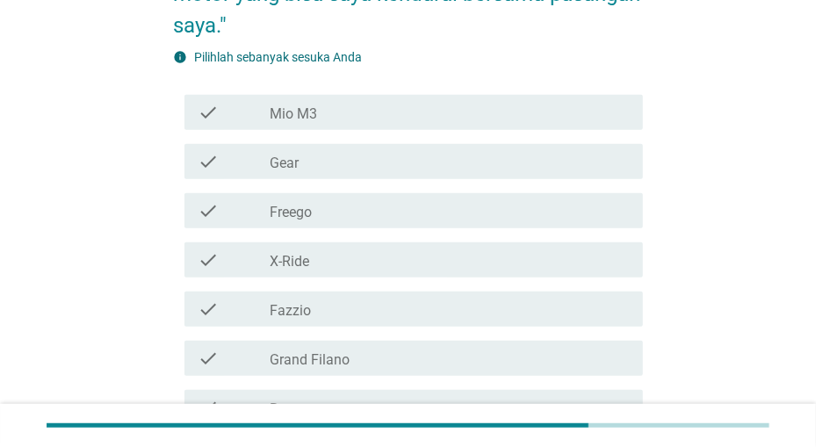
scroll to position [274, 0]
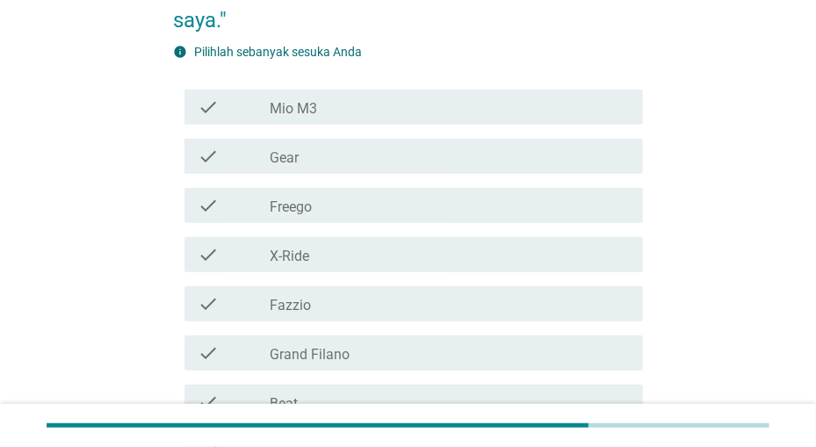
click at [540, 210] on div "check_box_outline_blank Freego" at bounding box center [449, 205] width 358 height 21
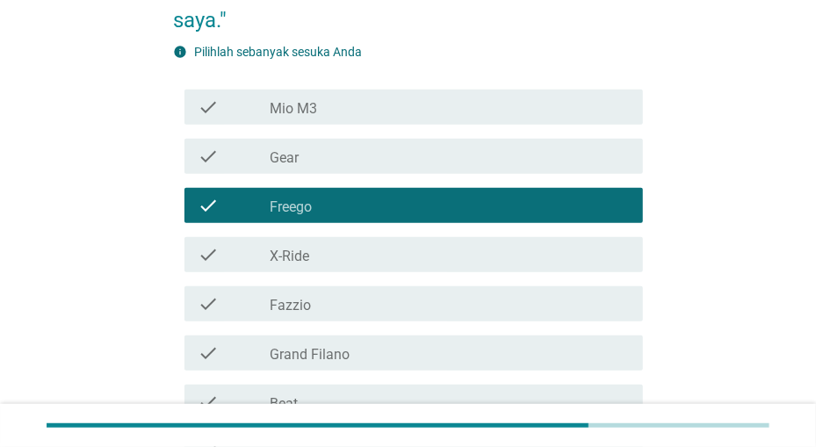
click at [529, 254] on div "check_box_outline_blank X-Ride" at bounding box center [449, 254] width 358 height 21
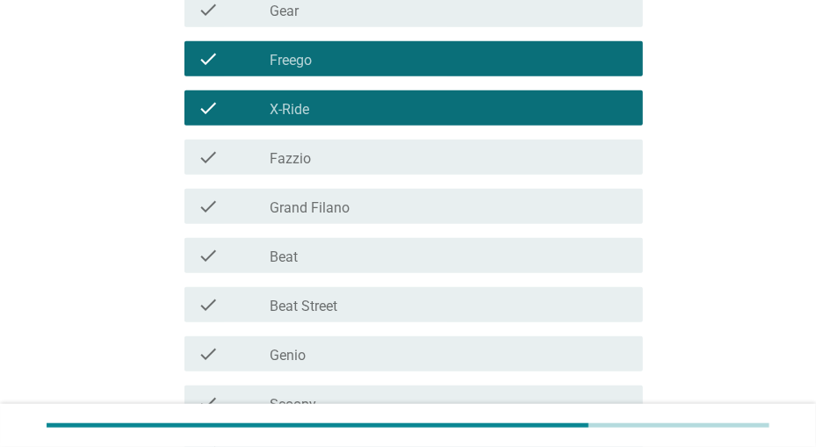
scroll to position [457, 0]
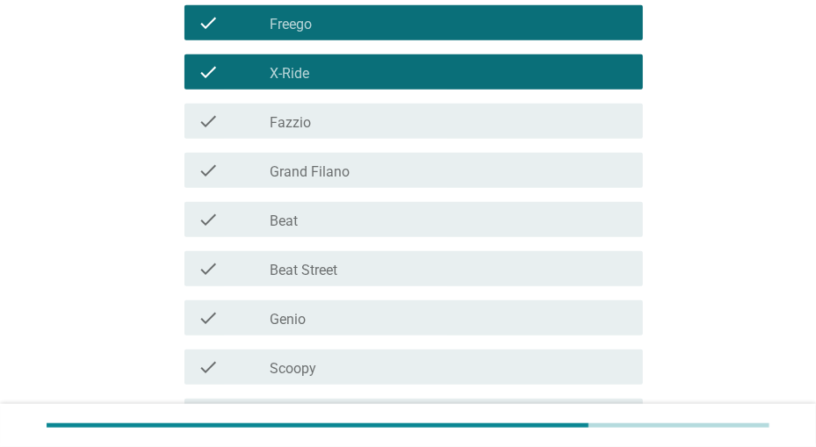
click at [526, 275] on div "check_box_outline_blank Beat Street" at bounding box center [449, 268] width 358 height 21
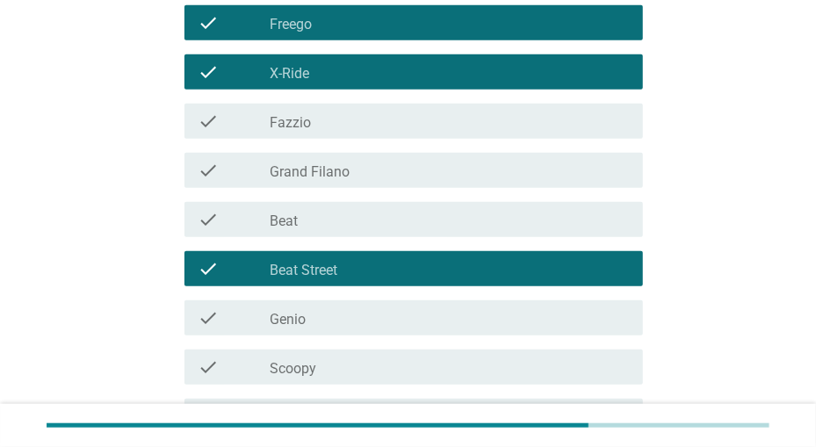
scroll to position [639, 0]
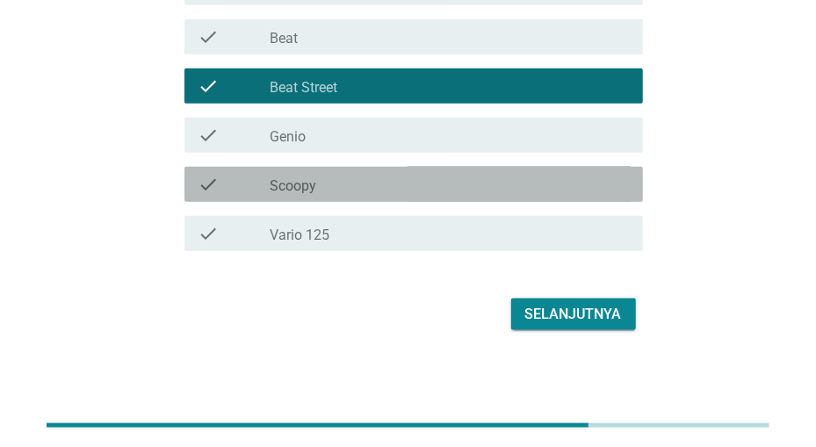
click at [524, 187] on div "check_box_outline_blank Scoopy" at bounding box center [449, 184] width 358 height 21
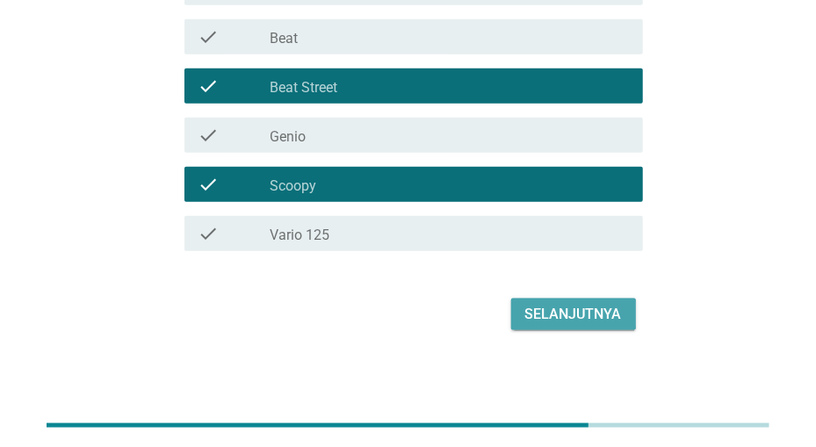
click at [545, 307] on div "Selanjutnya" at bounding box center [573, 314] width 97 height 21
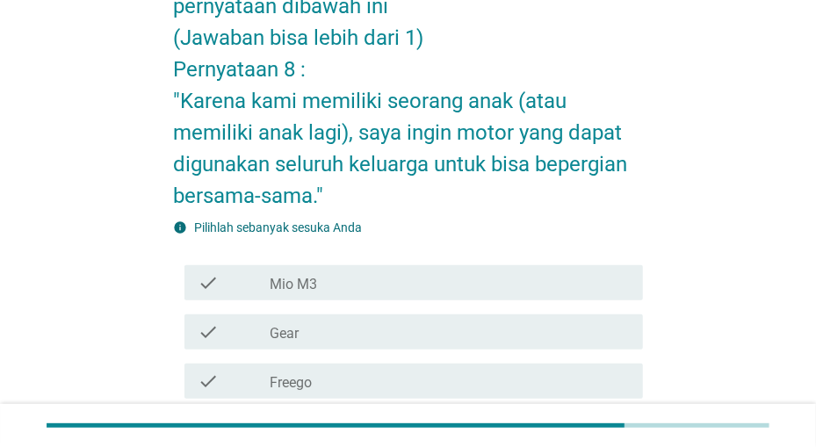
scroll to position [183, 0]
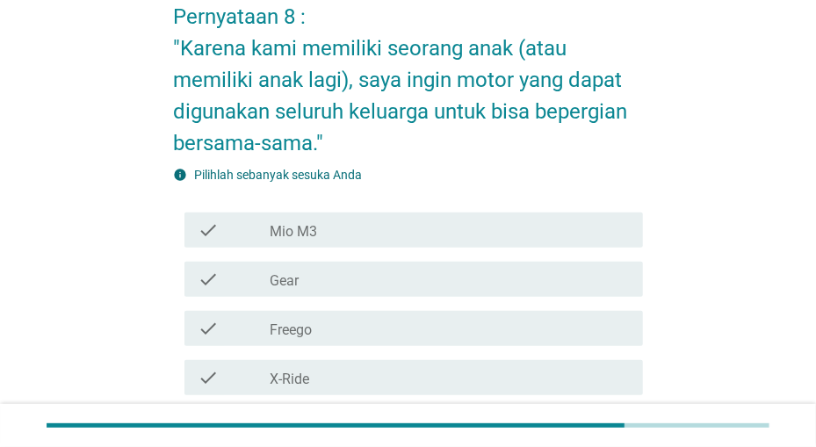
click at [539, 313] on div "check check_box_outline_blank Freego" at bounding box center [413, 328] width 458 height 35
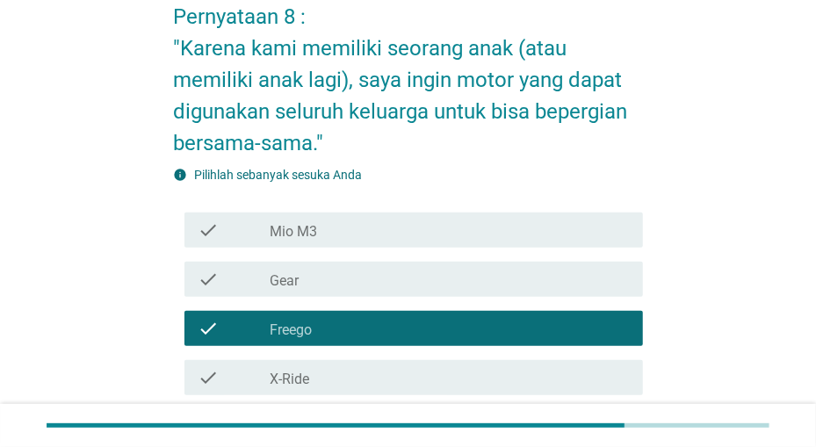
click at [542, 292] on div "check check_box_outline_blank Gear" at bounding box center [413, 279] width 458 height 35
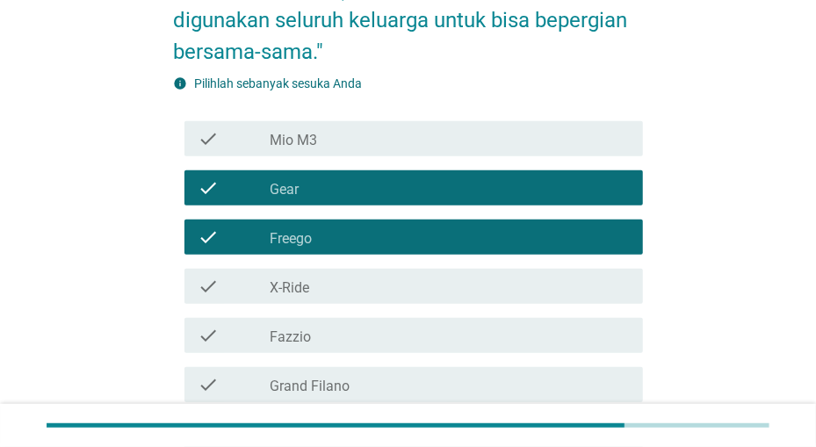
click at [542, 286] on div "check_box_outline_blank X-Ride" at bounding box center [449, 286] width 358 height 21
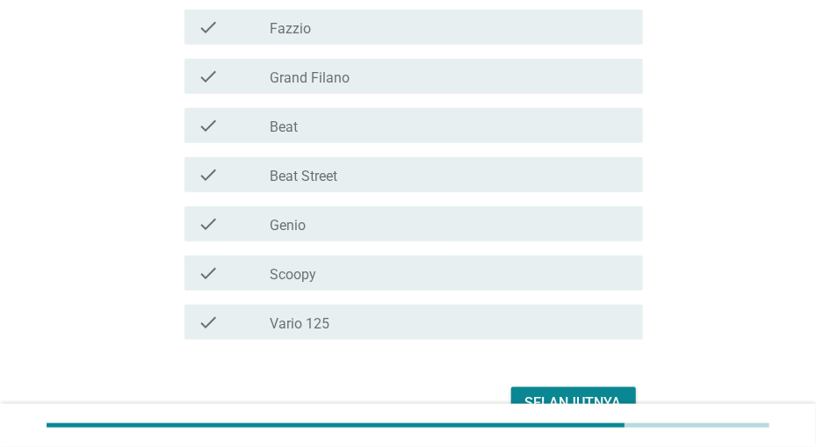
scroll to position [639, 0]
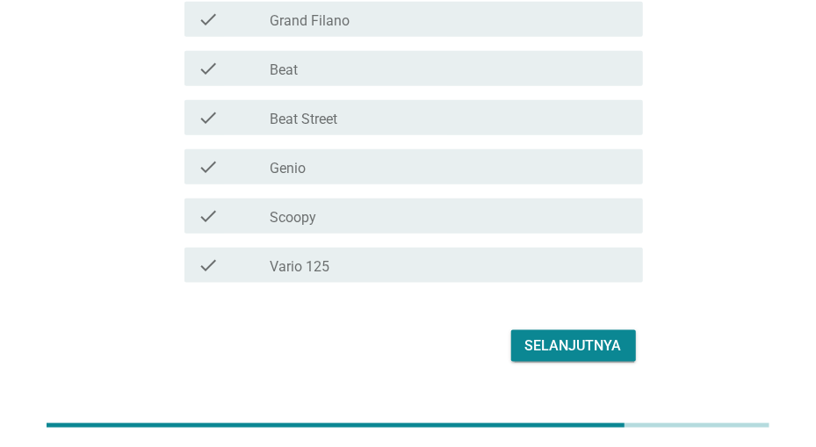
click at [554, 339] on div "Selanjutnya" at bounding box center [573, 345] width 97 height 21
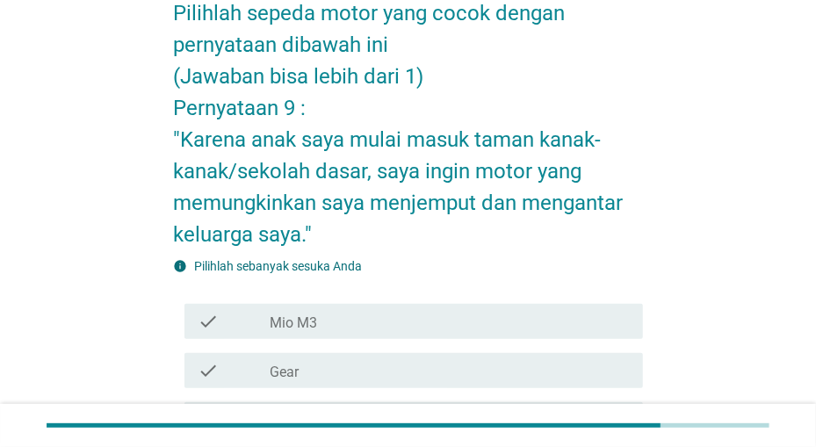
scroll to position [365, 0]
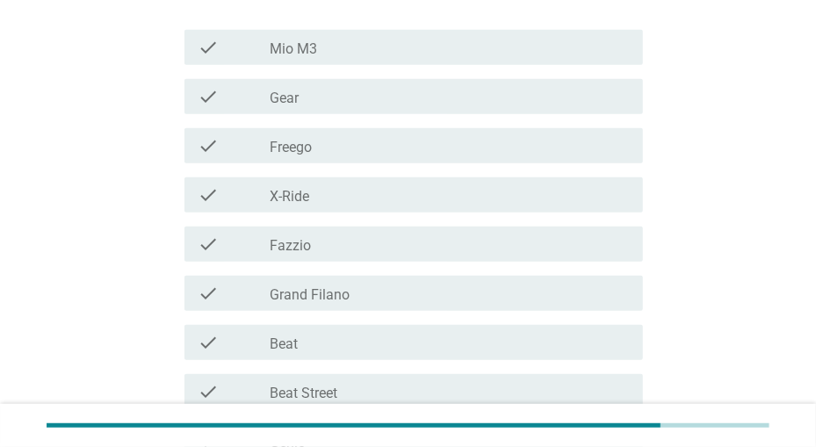
click at [537, 248] on div "check_box_outline_blank Fazzio" at bounding box center [449, 244] width 358 height 21
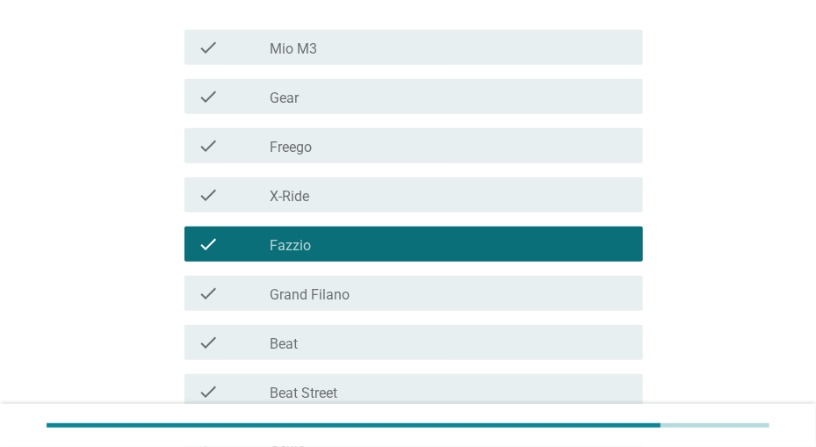
click at [537, 164] on div "check check_box_outline_blank Freego" at bounding box center [408, 145] width 469 height 49
click at [508, 141] on div "check_box_outline_blank Freego" at bounding box center [449, 145] width 358 height 21
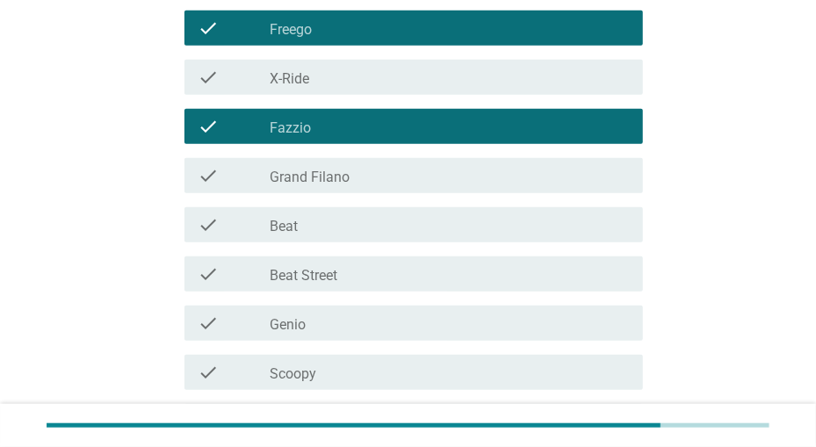
scroll to position [548, 0]
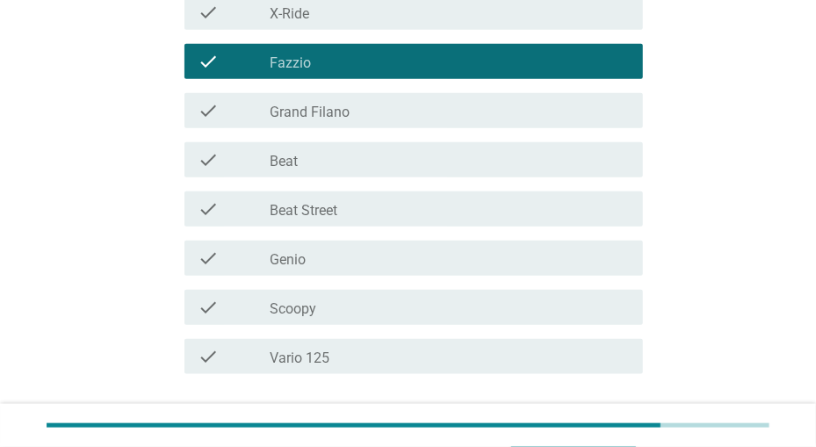
click at [498, 312] on div "check_box_outline_blank Scoopy" at bounding box center [449, 307] width 358 height 21
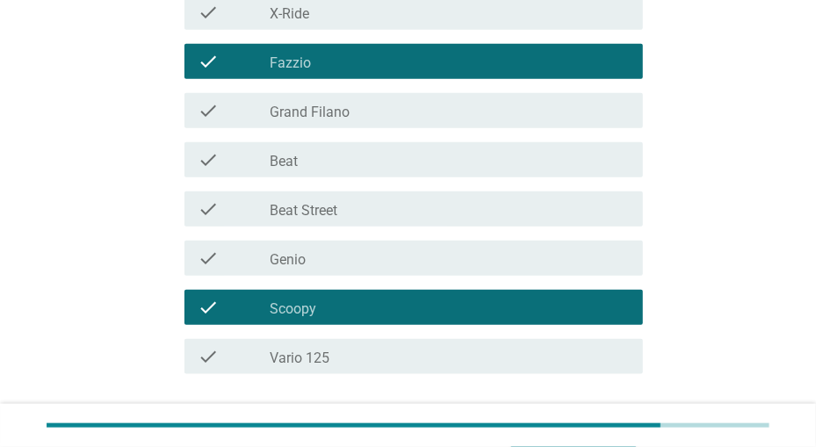
click at [496, 349] on div "check_box_outline_blank Vario 125" at bounding box center [449, 356] width 358 height 21
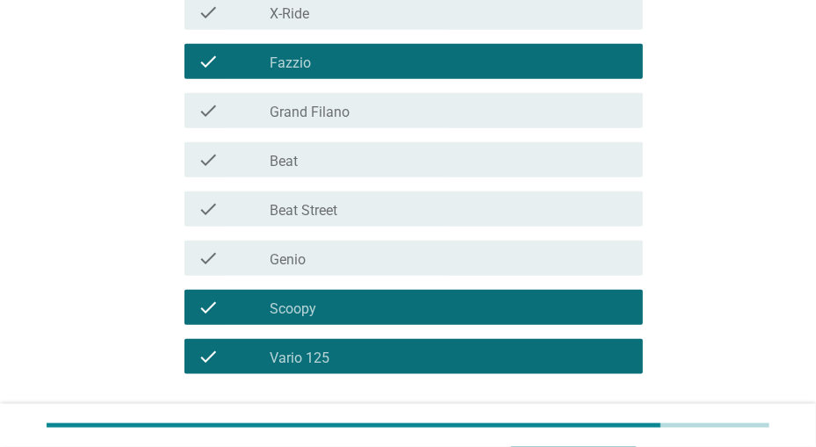
scroll to position [673, 0]
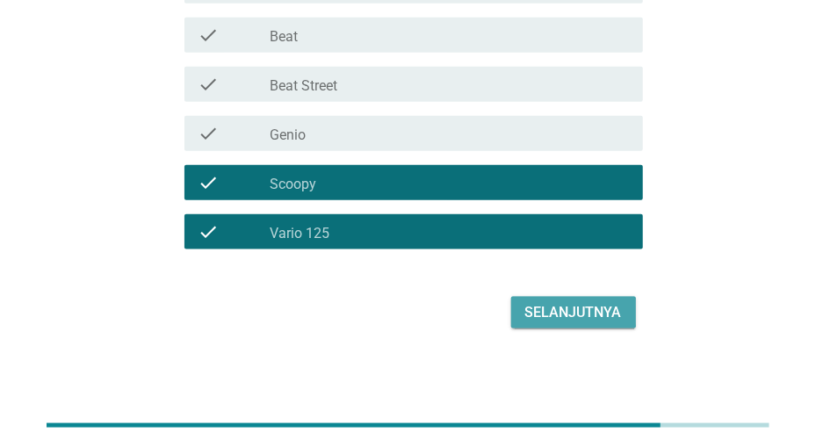
click at [547, 306] on div "Selanjutnya" at bounding box center [573, 312] width 97 height 21
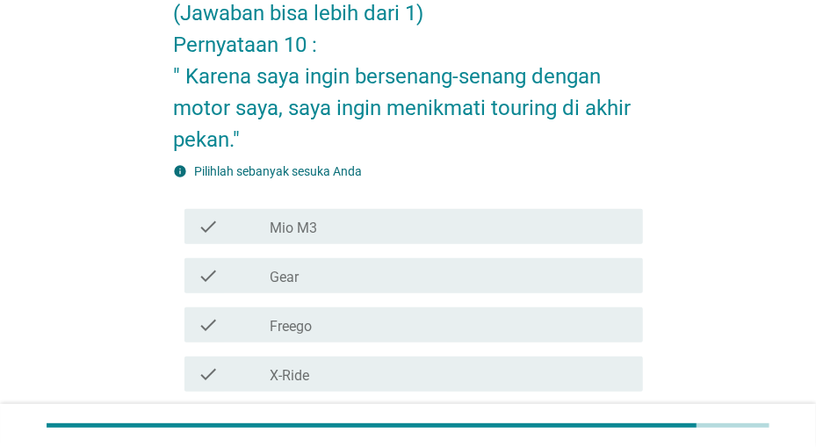
scroll to position [183, 0]
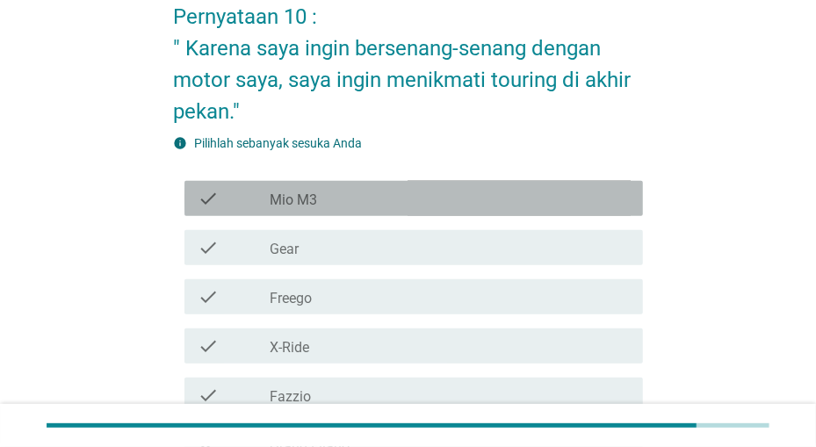
click at [551, 205] on div "check_box_outline_blank Mio M3" at bounding box center [449, 198] width 358 height 21
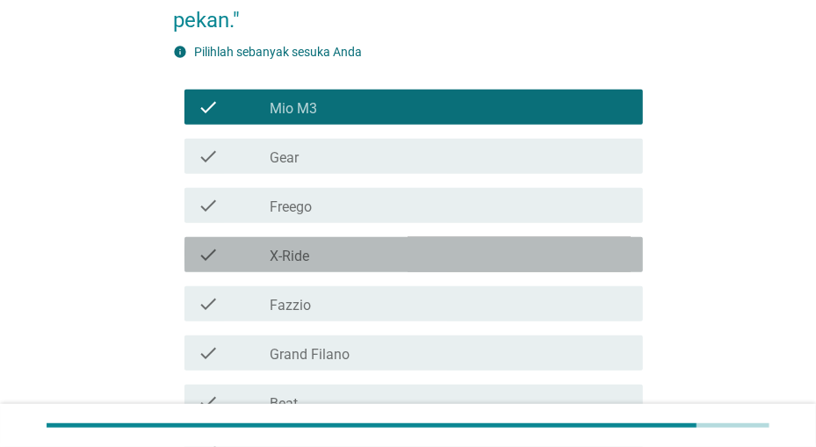
click at [544, 252] on div "check_box_outline_blank X-Ride" at bounding box center [449, 254] width 358 height 21
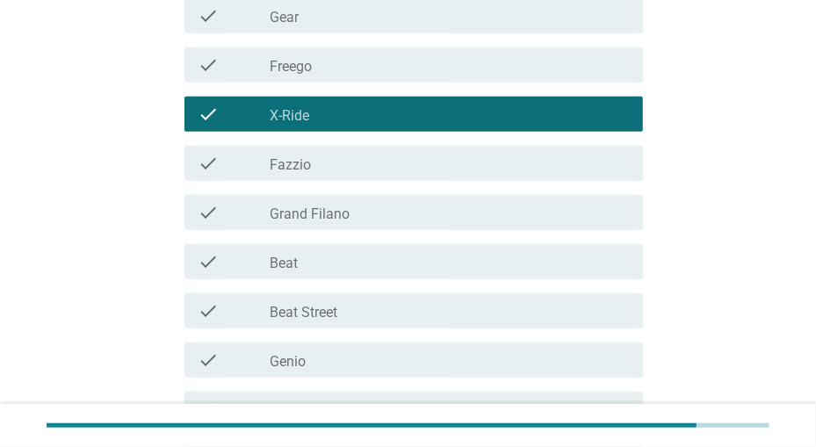
scroll to position [457, 0]
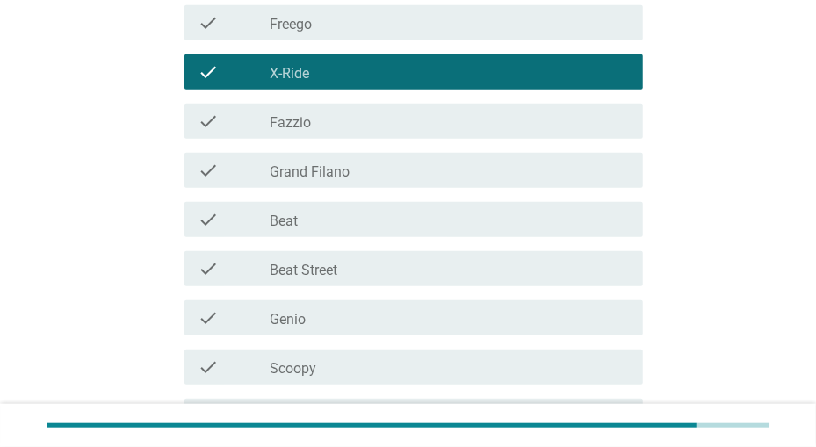
click at [536, 263] on div "check_box_outline_blank Beat Street" at bounding box center [449, 268] width 358 height 21
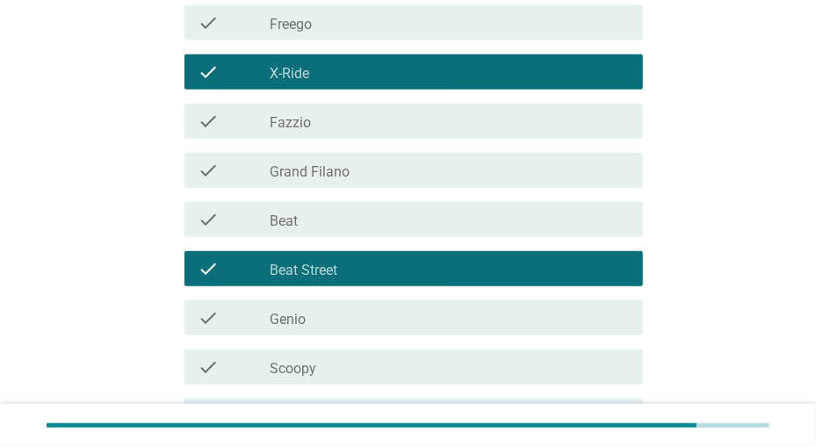
scroll to position [639, 0]
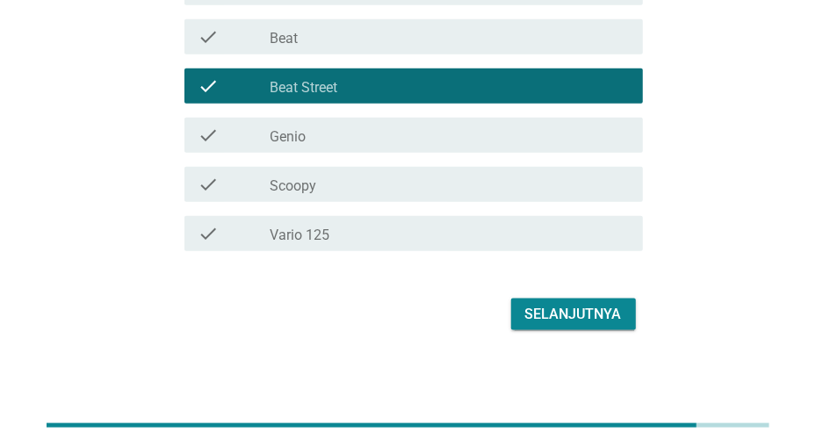
click at [537, 216] on div "check check_box_outline_blank Vario 125" at bounding box center [413, 233] width 458 height 35
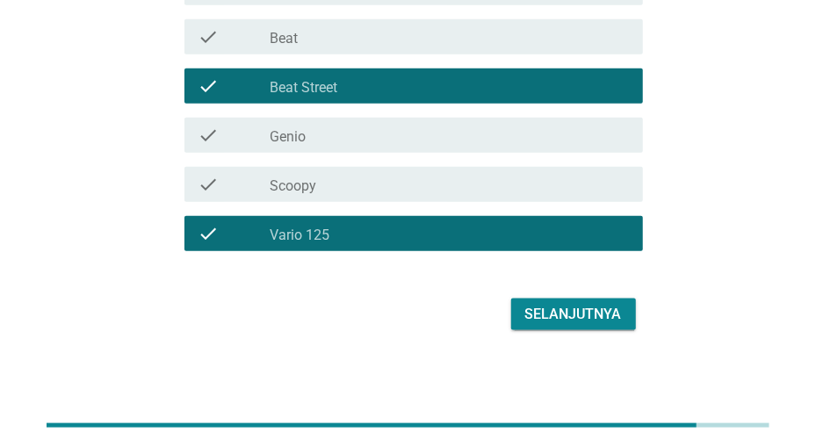
click at [537, 198] on div "check check_box_outline_blank Scoopy" at bounding box center [413, 184] width 458 height 35
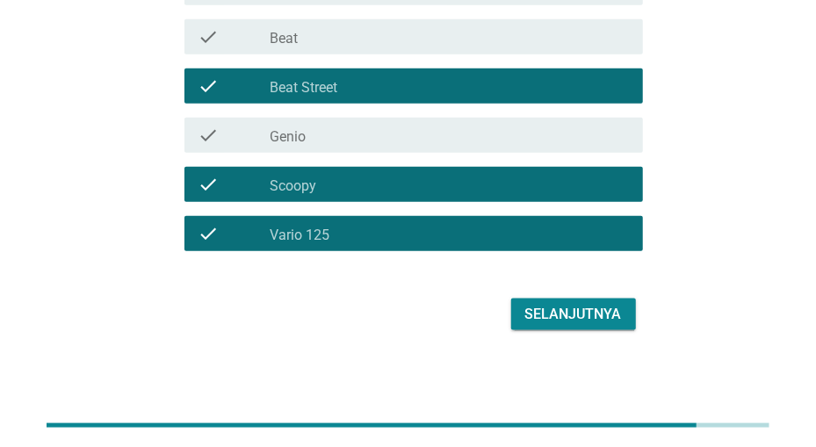
click at [560, 302] on button "Selanjutnya" at bounding box center [573, 315] width 125 height 32
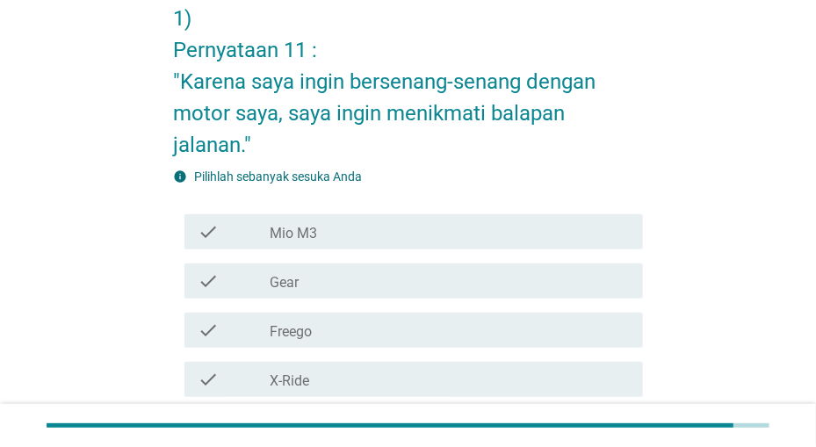
scroll to position [183, 0]
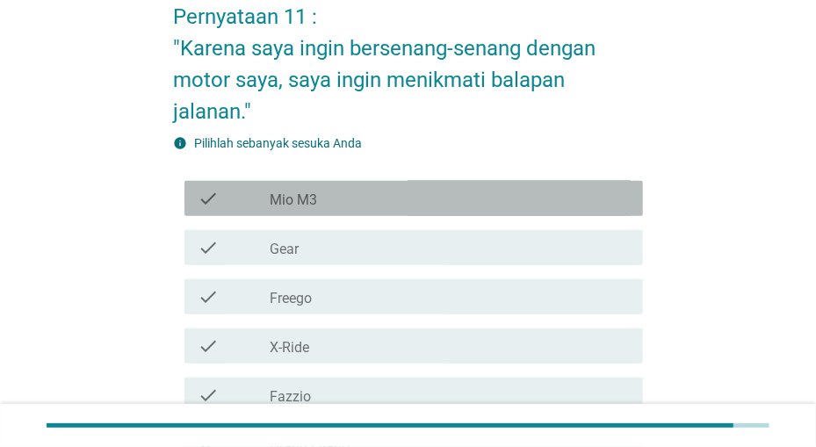
click at [543, 193] on div "check_box_outline_blank Mio M3" at bounding box center [449, 198] width 358 height 21
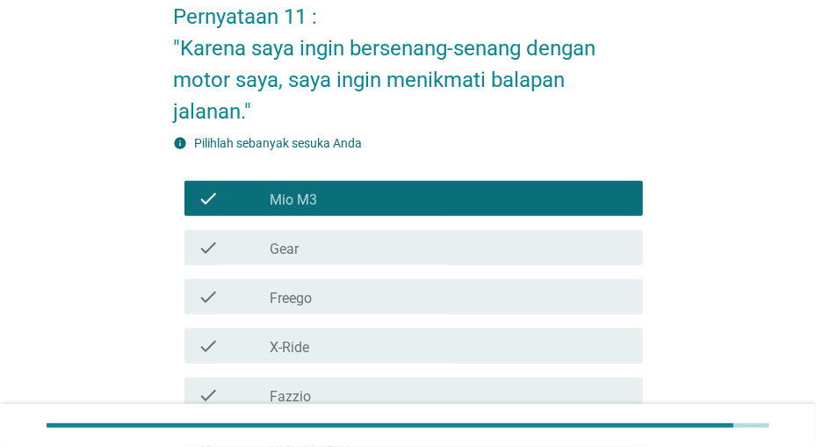
click at [533, 292] on div "check_box_outline_blank Freego" at bounding box center [449, 296] width 358 height 21
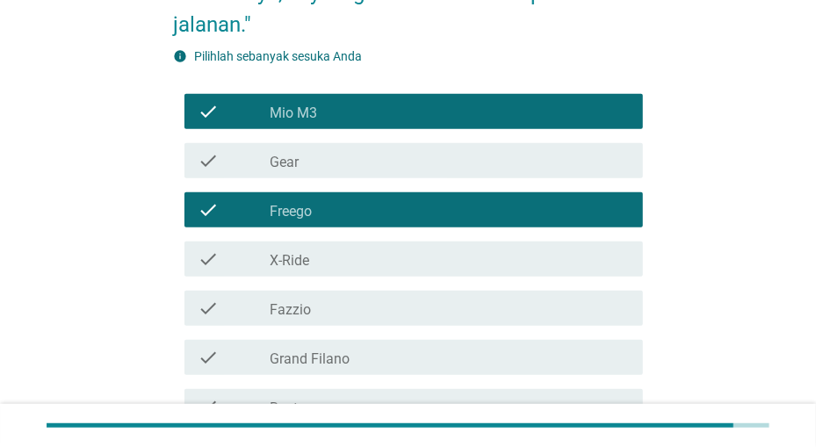
scroll to position [365, 0]
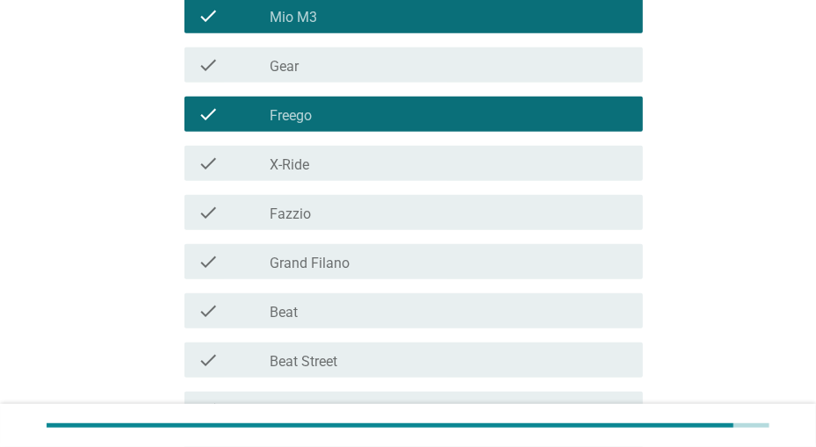
click at [537, 238] on div "check check_box_outline_blank Grand Filano" at bounding box center [408, 261] width 469 height 49
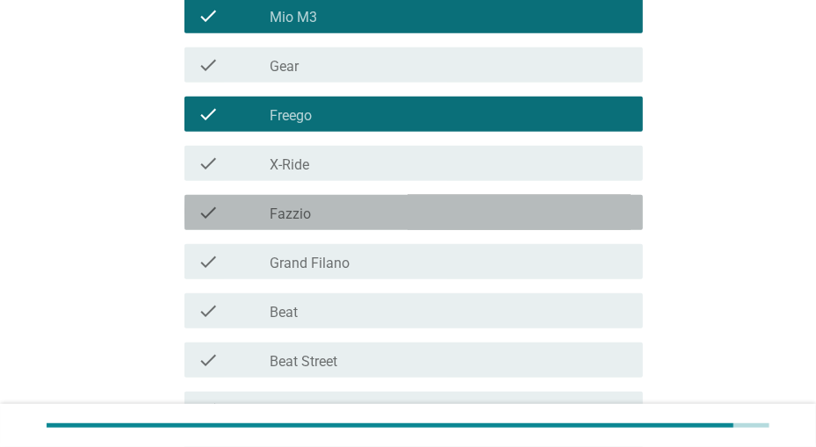
click at [533, 222] on div "check_box_outline_blank Fazzio" at bounding box center [449, 212] width 358 height 21
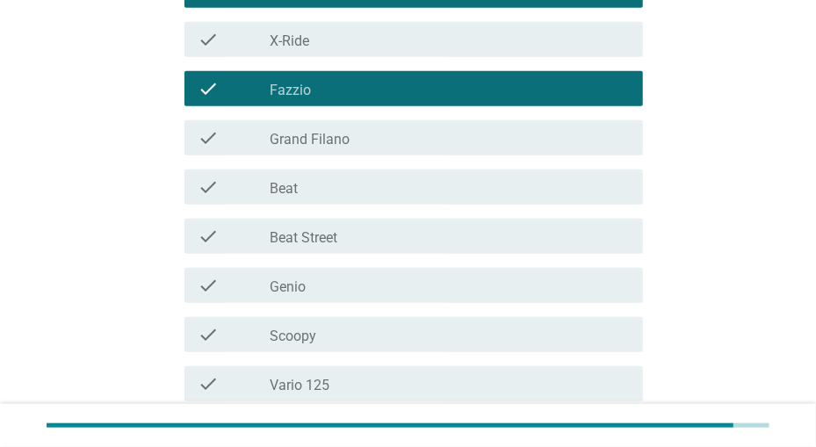
scroll to position [548, 0]
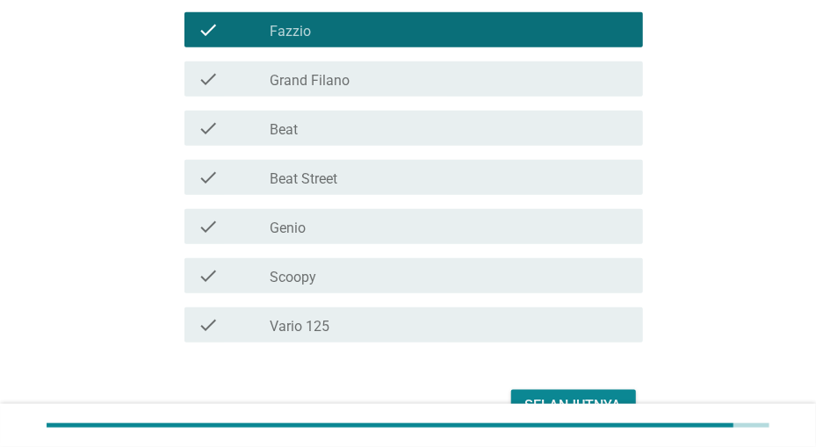
click at [528, 292] on div "check check_box_outline_blank Scoopy" at bounding box center [413, 275] width 458 height 35
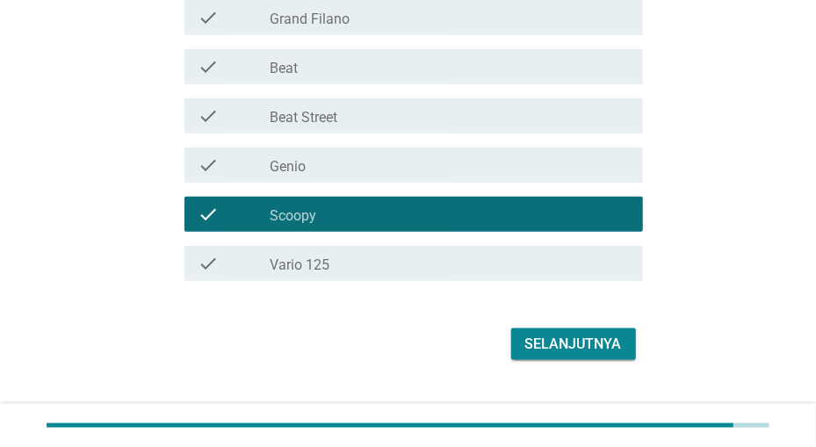
scroll to position [641, 0]
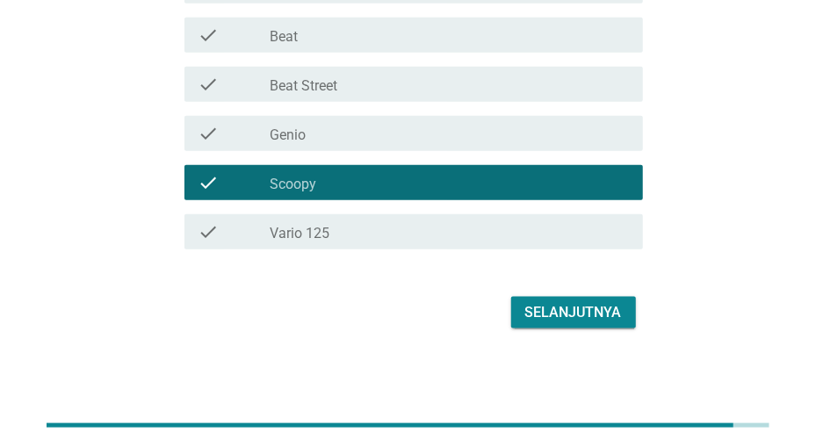
click at [534, 230] on div "check_box_outline_blank Vario 125" at bounding box center [449, 231] width 358 height 21
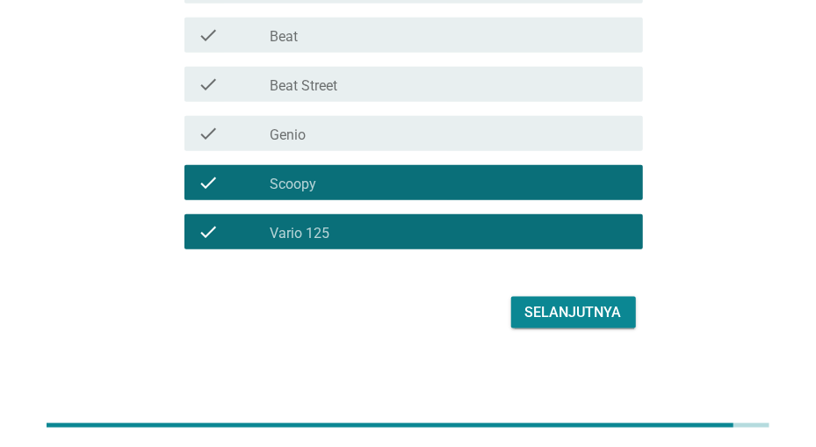
click at [538, 210] on div "check check_box_outline_blank Vario 125" at bounding box center [408, 231] width 469 height 49
click at [551, 304] on div "Selanjutnya" at bounding box center [573, 312] width 97 height 21
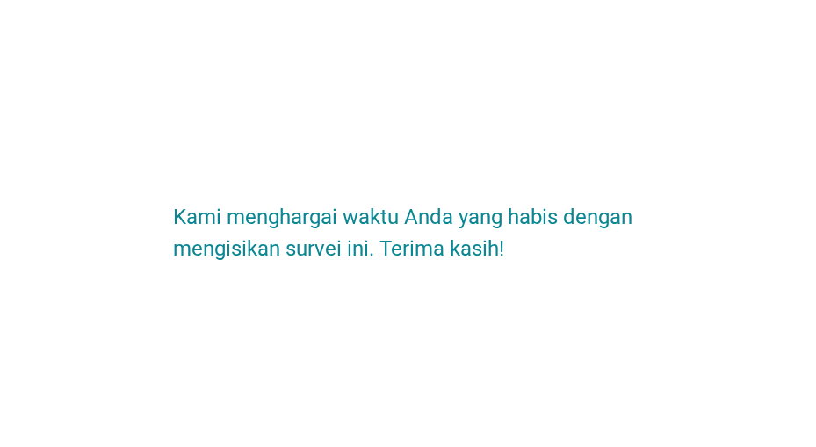
scroll to position [0, 0]
